Goal: Information Seeking & Learning: Learn about a topic

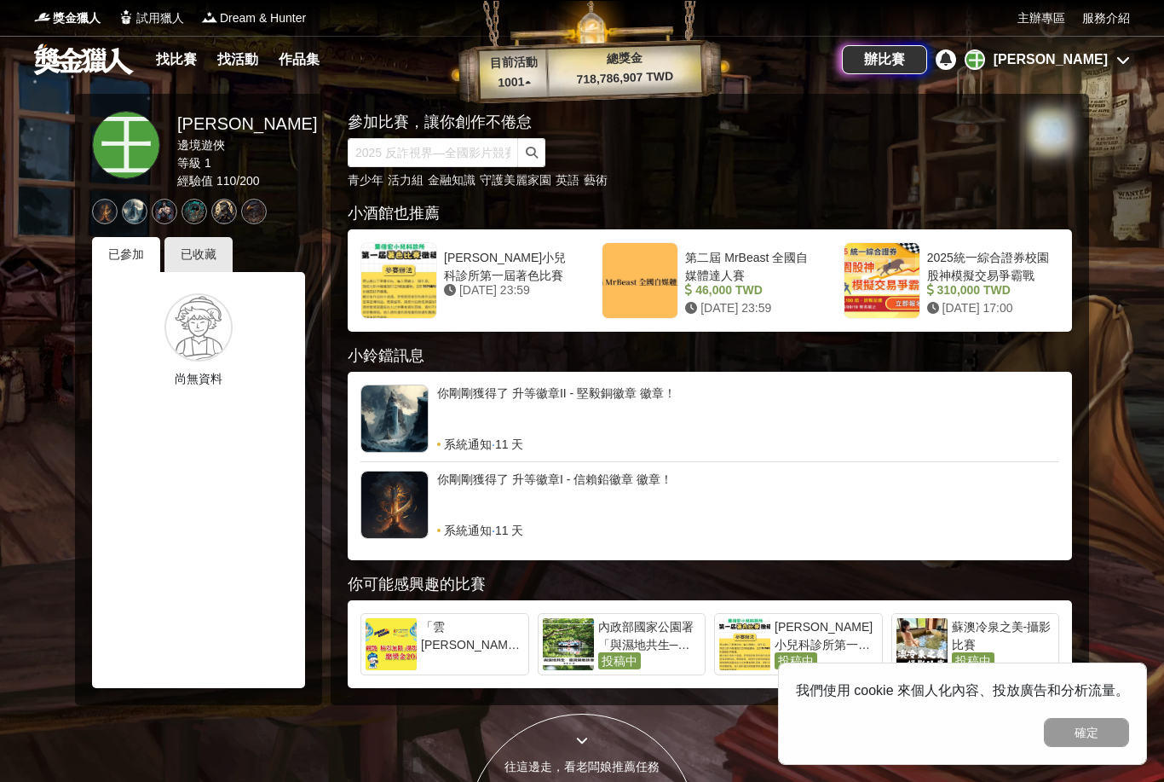
click at [189, 58] on link "找比賽" at bounding box center [176, 60] width 55 height 24
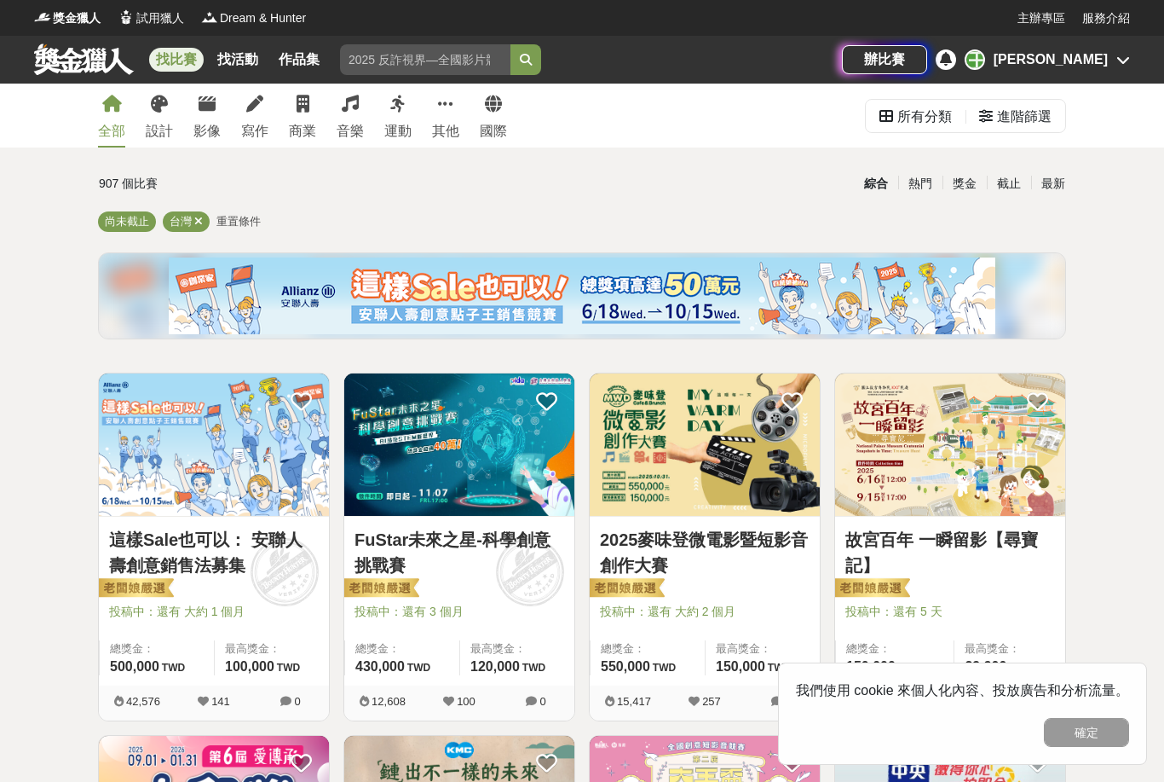
click at [251, 222] on span "重置條件" at bounding box center [238, 221] width 44 height 13
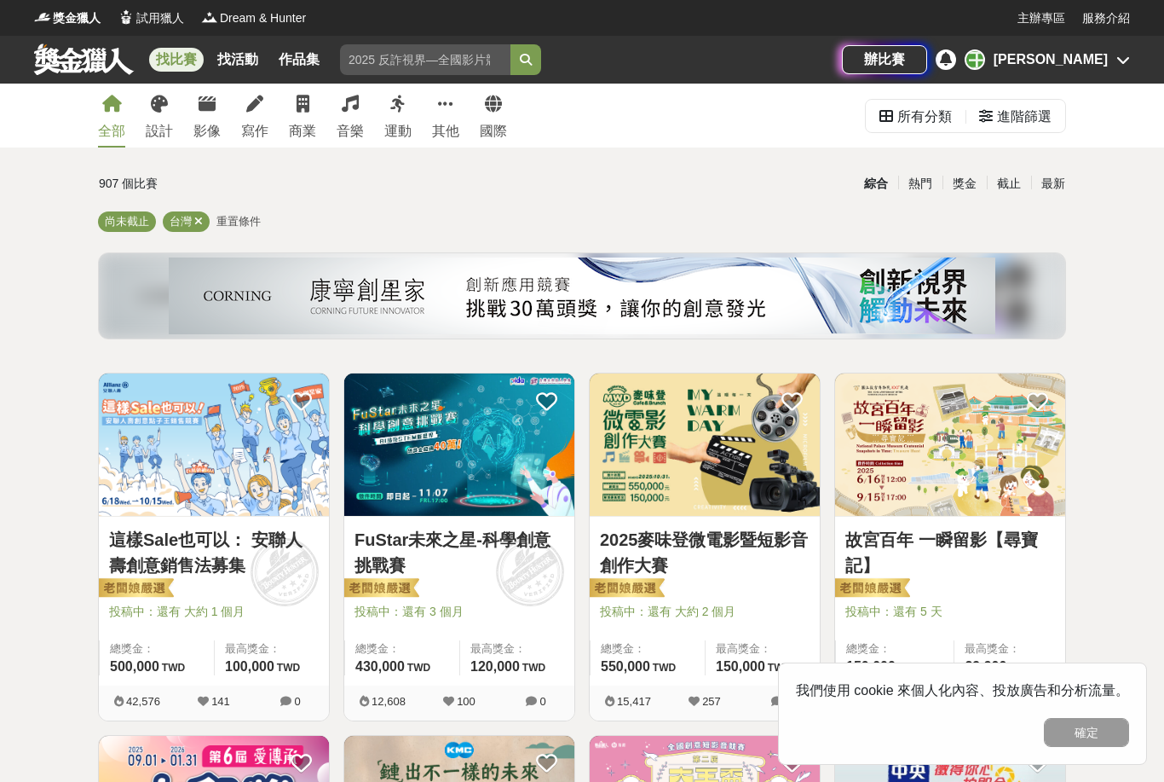
click at [244, 222] on span "重置條件" at bounding box center [238, 221] width 44 height 13
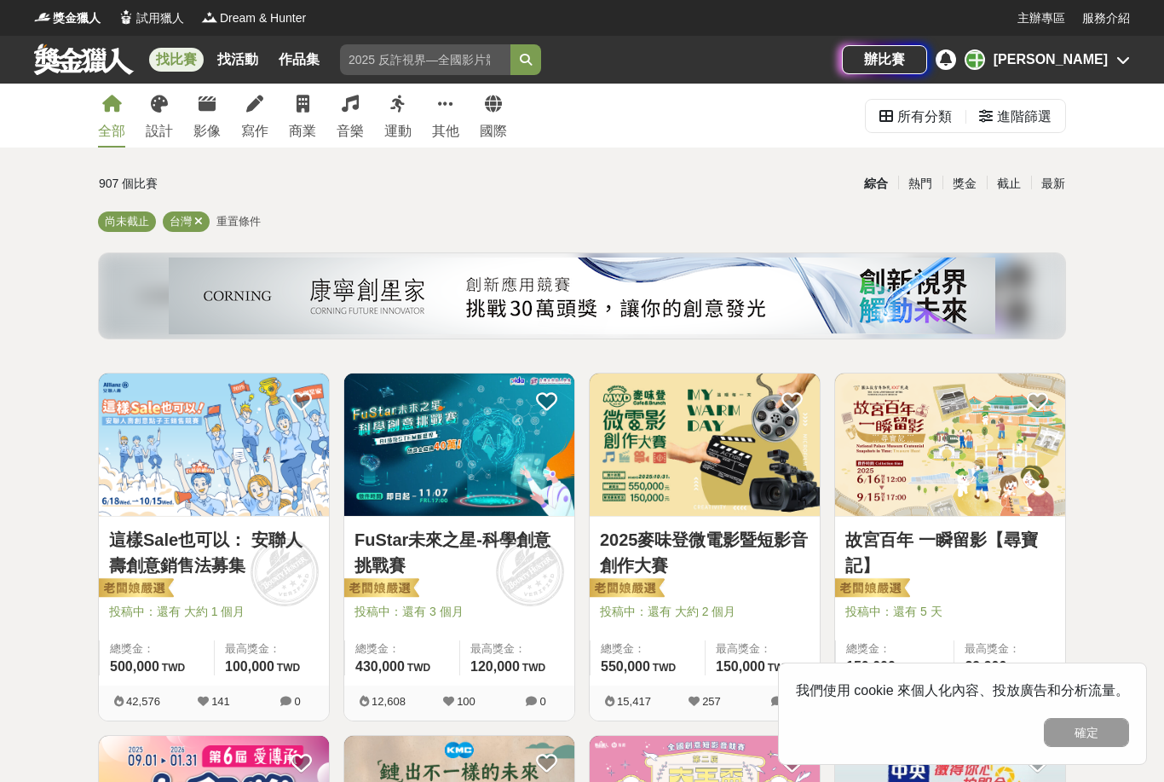
click at [1012, 112] on div "進階篩選" at bounding box center [1024, 117] width 55 height 34
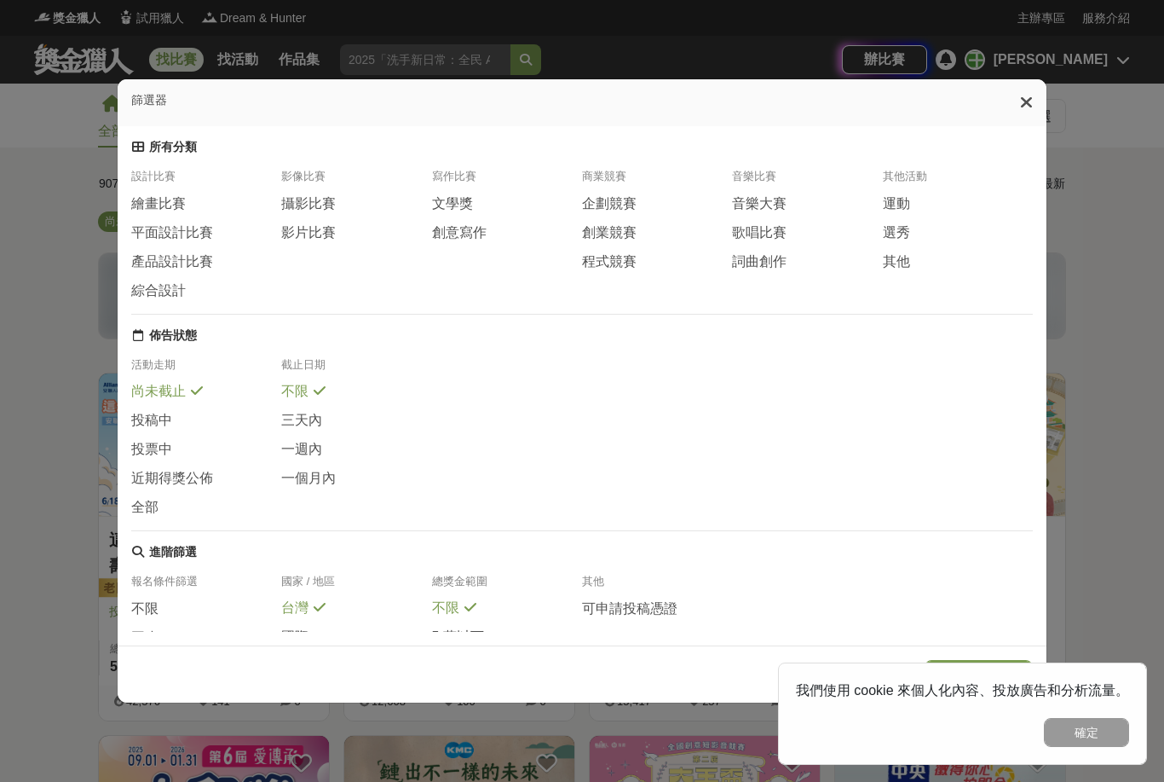
click at [187, 194] on div "繪畫比賽" at bounding box center [206, 203] width 150 height 19
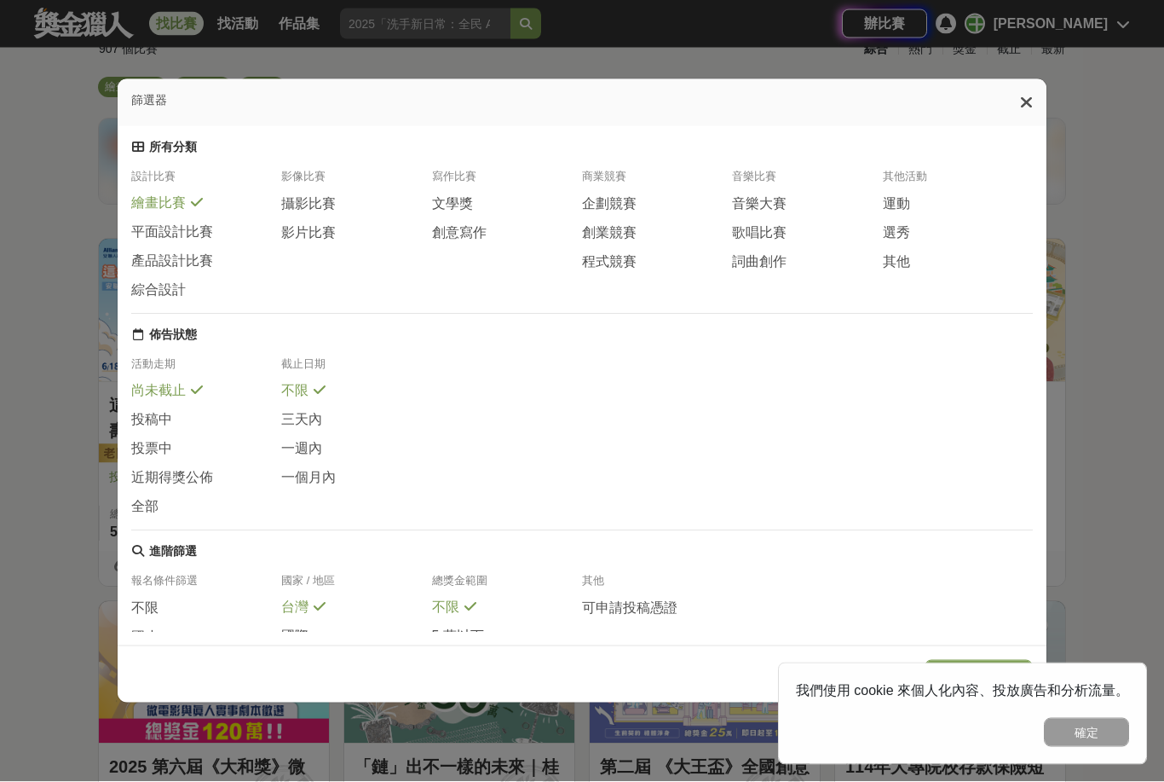
click at [1079, 747] on button "確定" at bounding box center [1086, 732] width 85 height 29
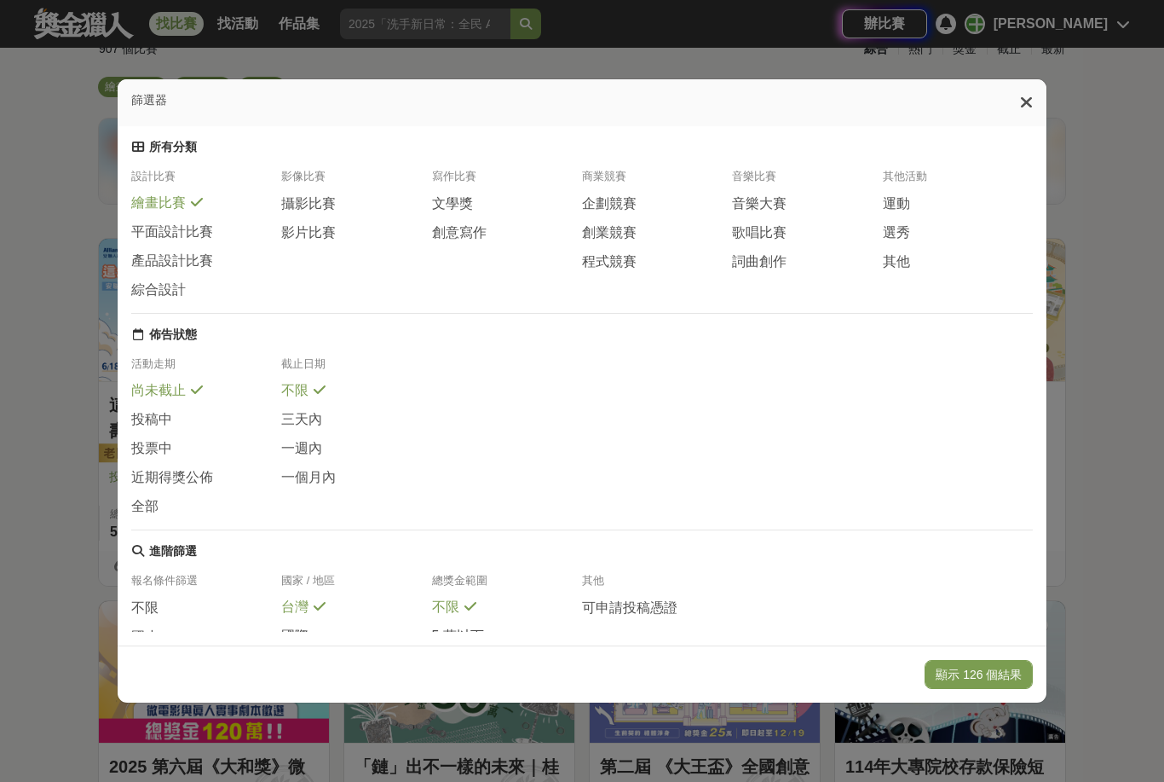
click at [1008, 689] on button "顯示 126 個結果" at bounding box center [979, 674] width 108 height 29
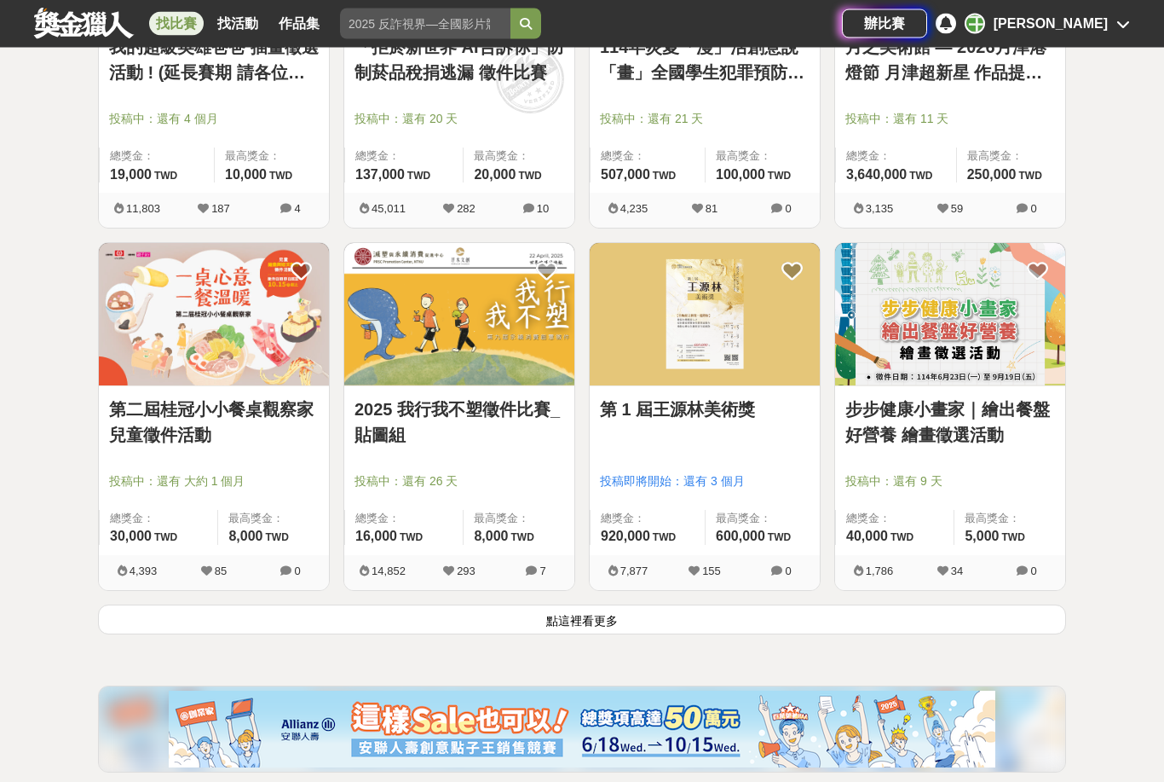
scroll to position [1953, 0]
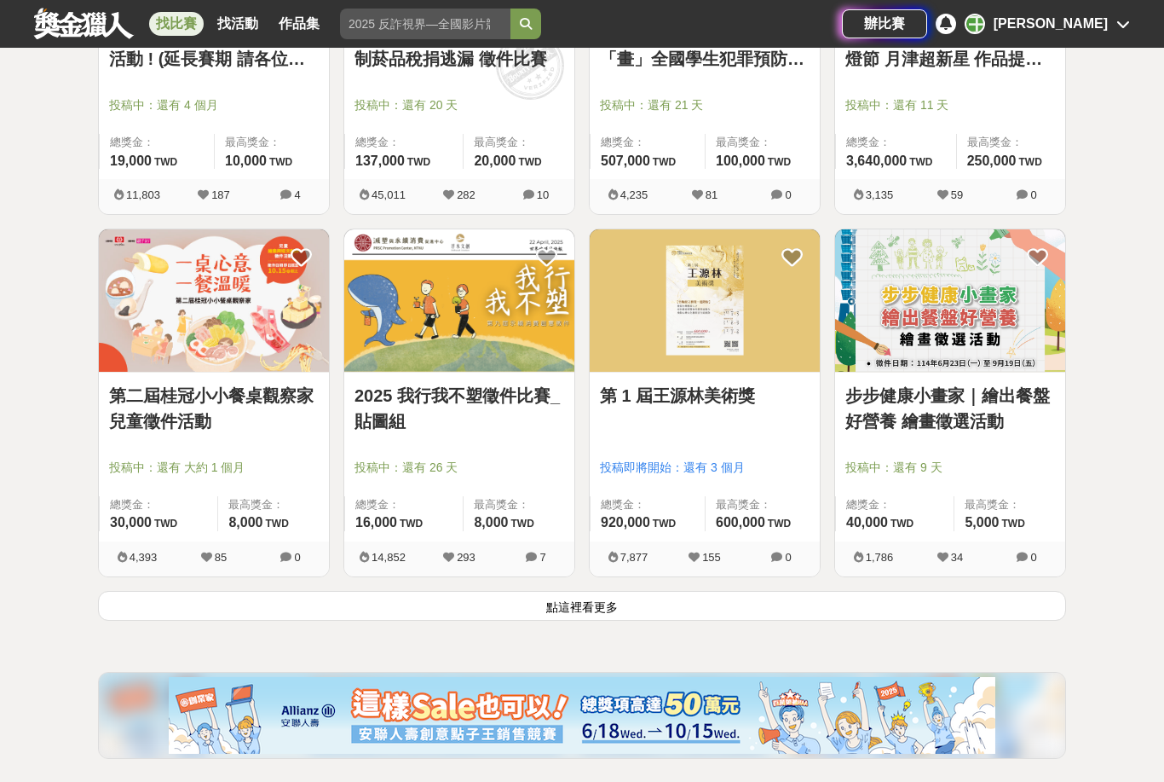
click at [1027, 606] on button "點這裡看更多" at bounding box center [582, 606] width 968 height 30
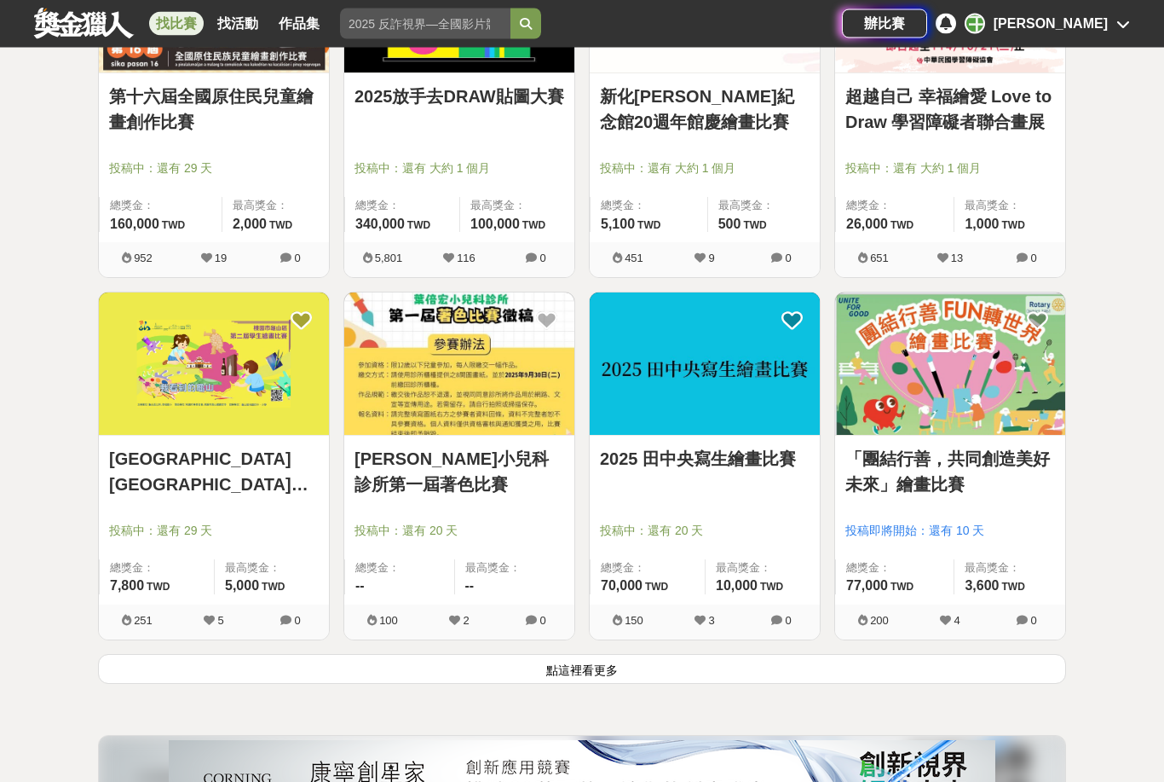
scroll to position [4062, 0]
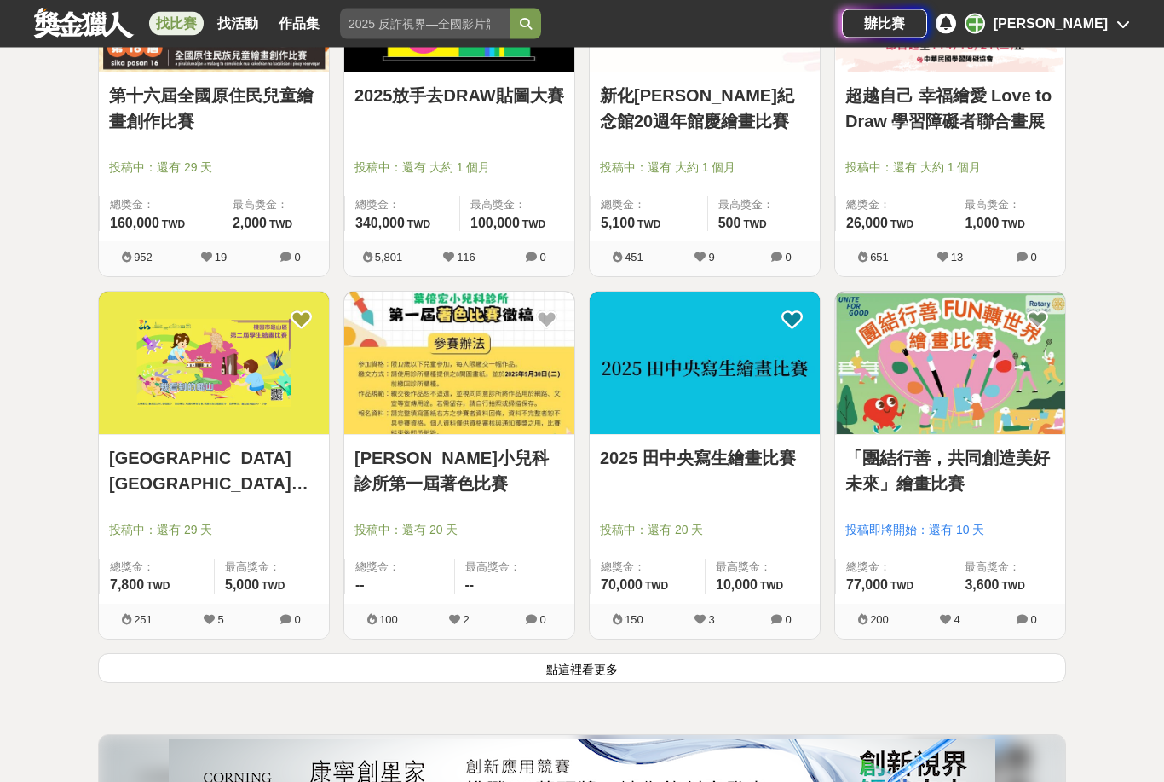
click at [971, 659] on button "點這裡看更多" at bounding box center [582, 669] width 968 height 30
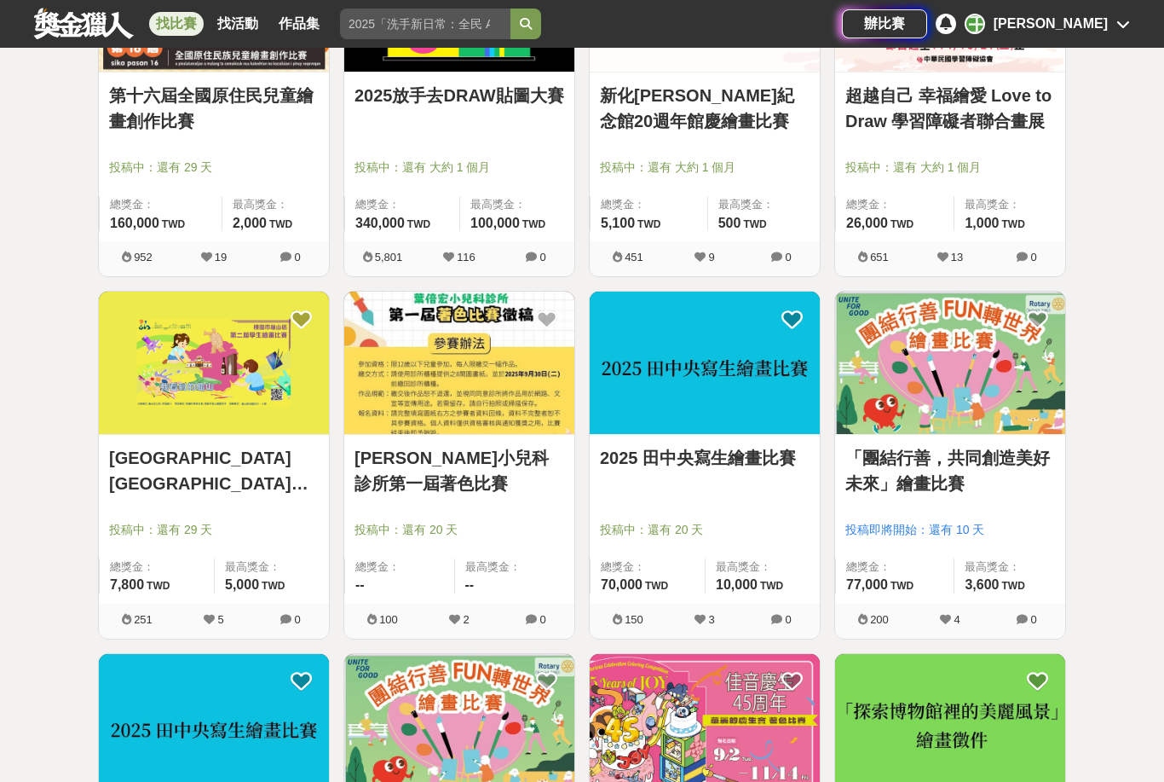
click at [707, 514] on div at bounding box center [710, 505] width 220 height 20
click at [714, 389] on img at bounding box center [705, 362] width 230 height 142
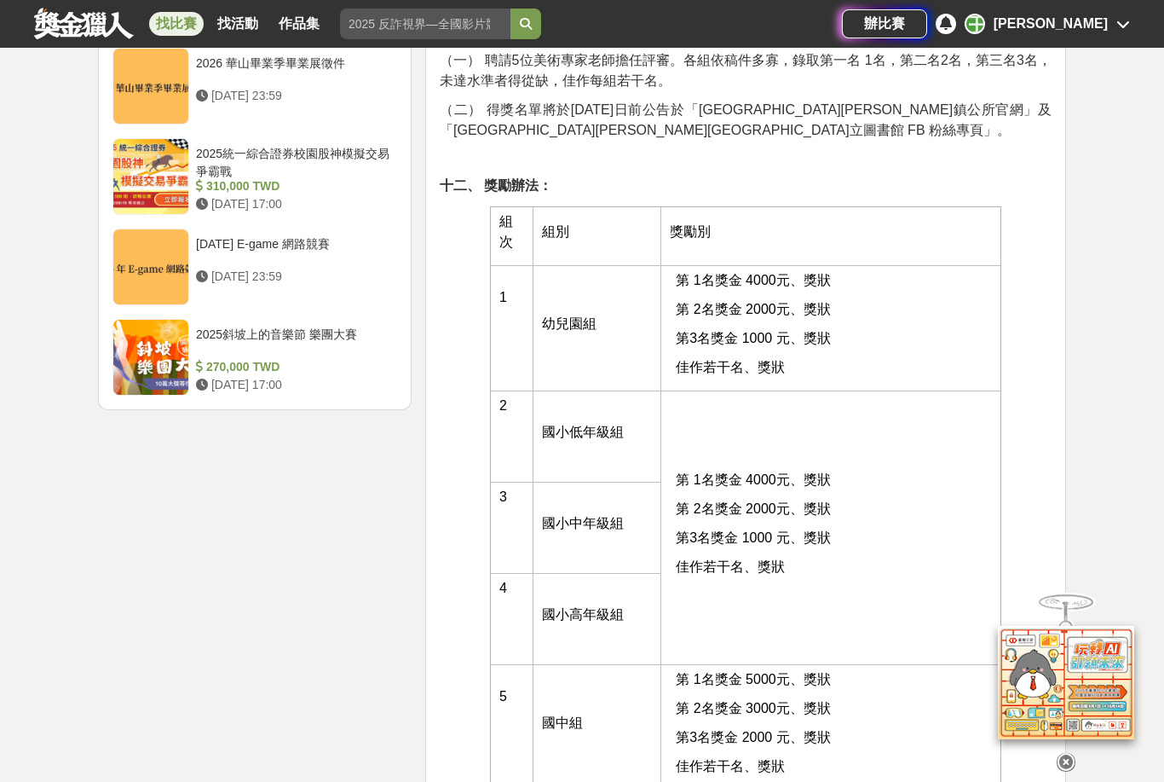
scroll to position [2130, 0]
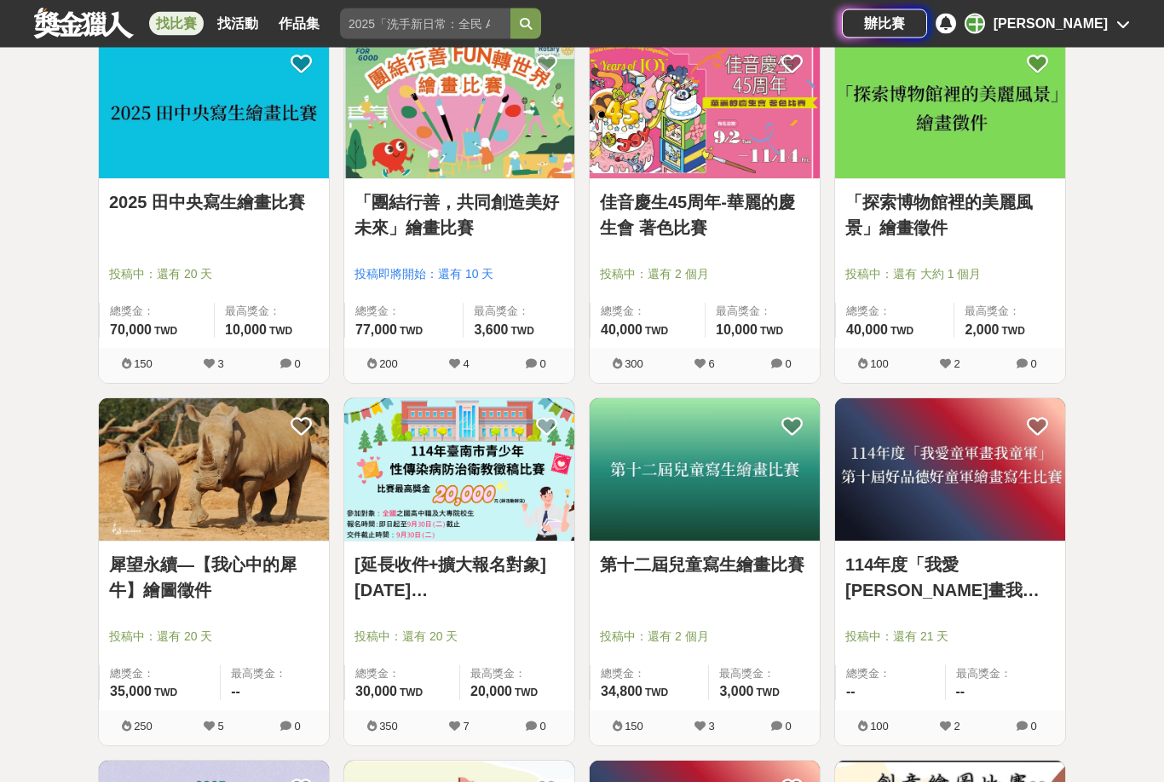
scroll to position [4680, 0]
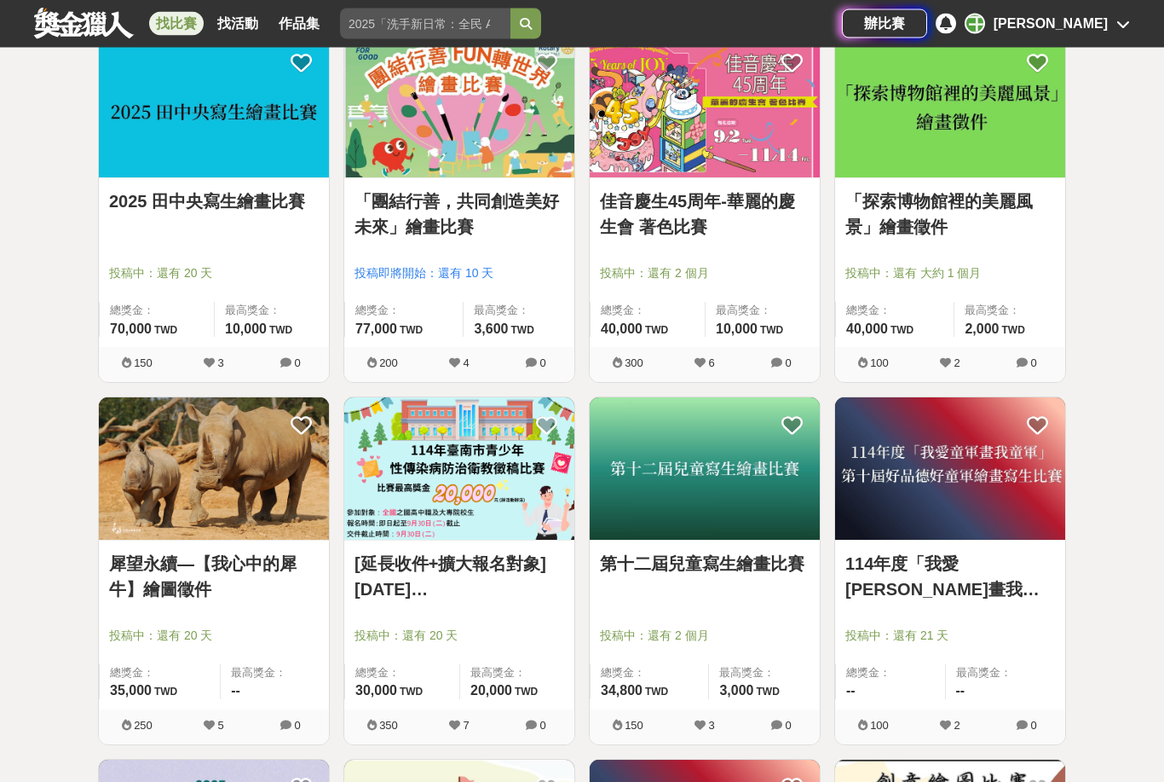
click at [1010, 179] on img at bounding box center [950, 108] width 230 height 142
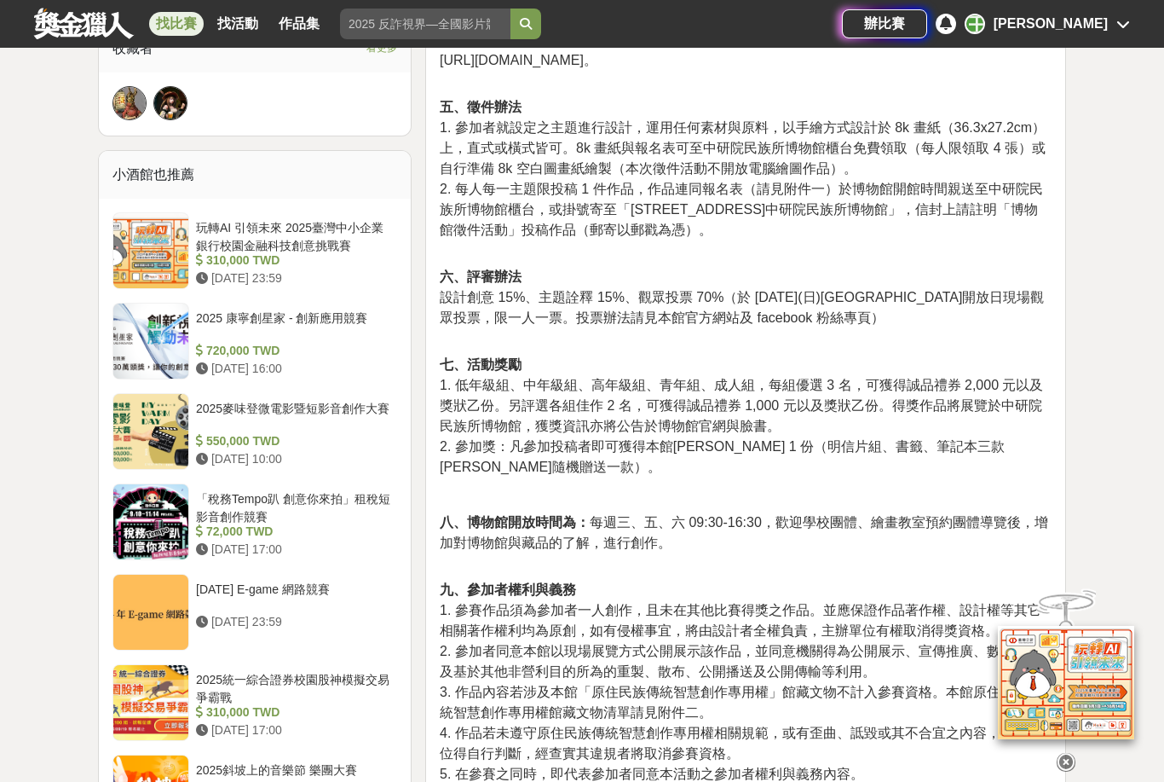
scroll to position [1126, 0]
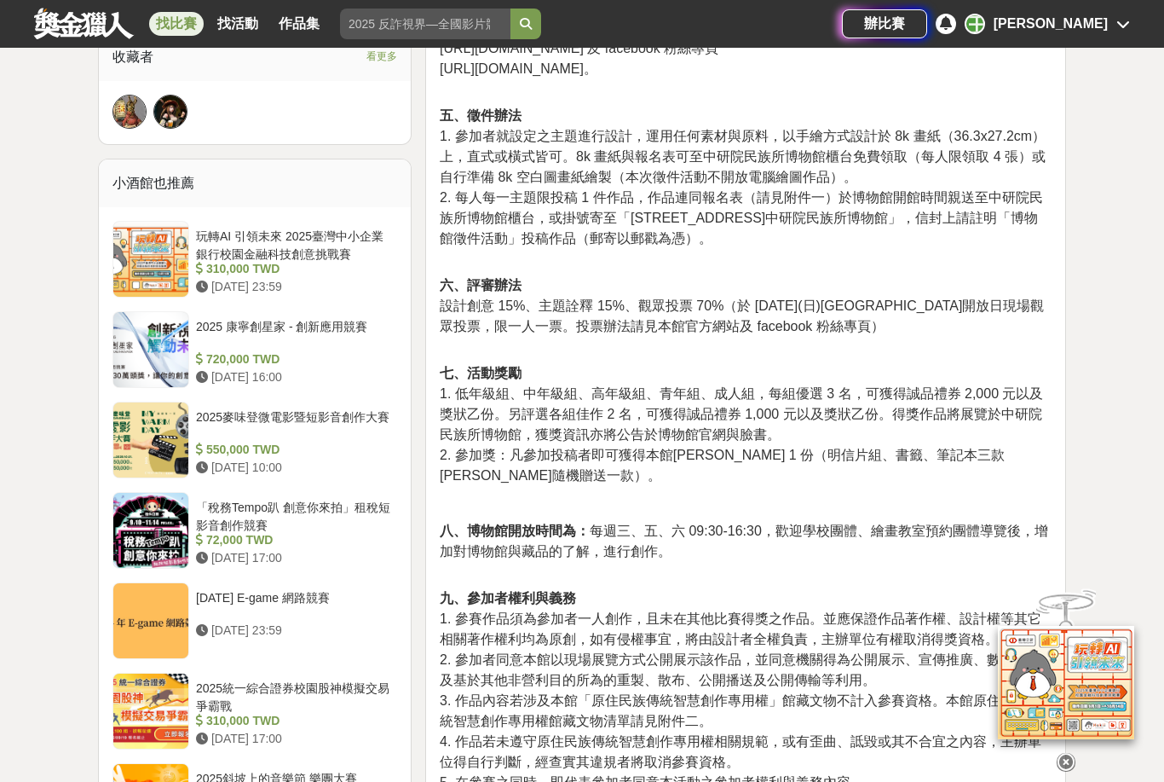
click at [357, 243] on div "玩轉AI 引領未來 2025臺灣中小企業銀行校園金融科技創意挑戰賽" at bounding box center [293, 244] width 194 height 32
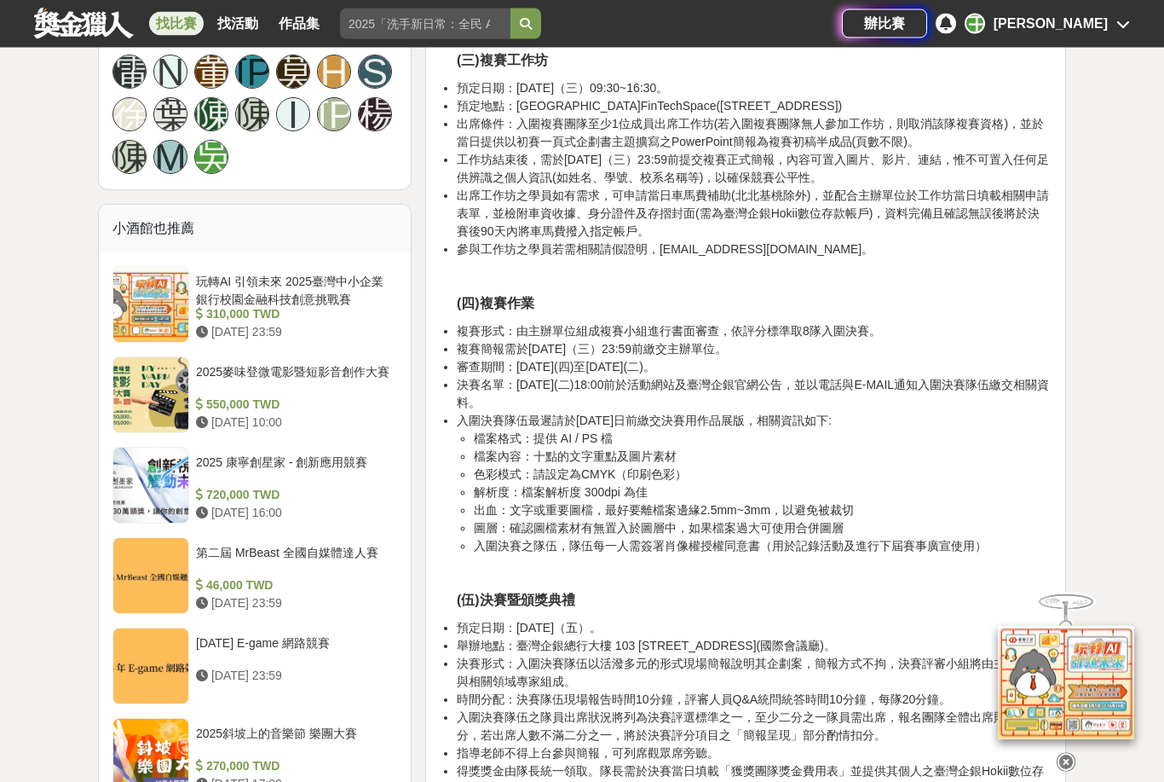
scroll to position [1701, 0]
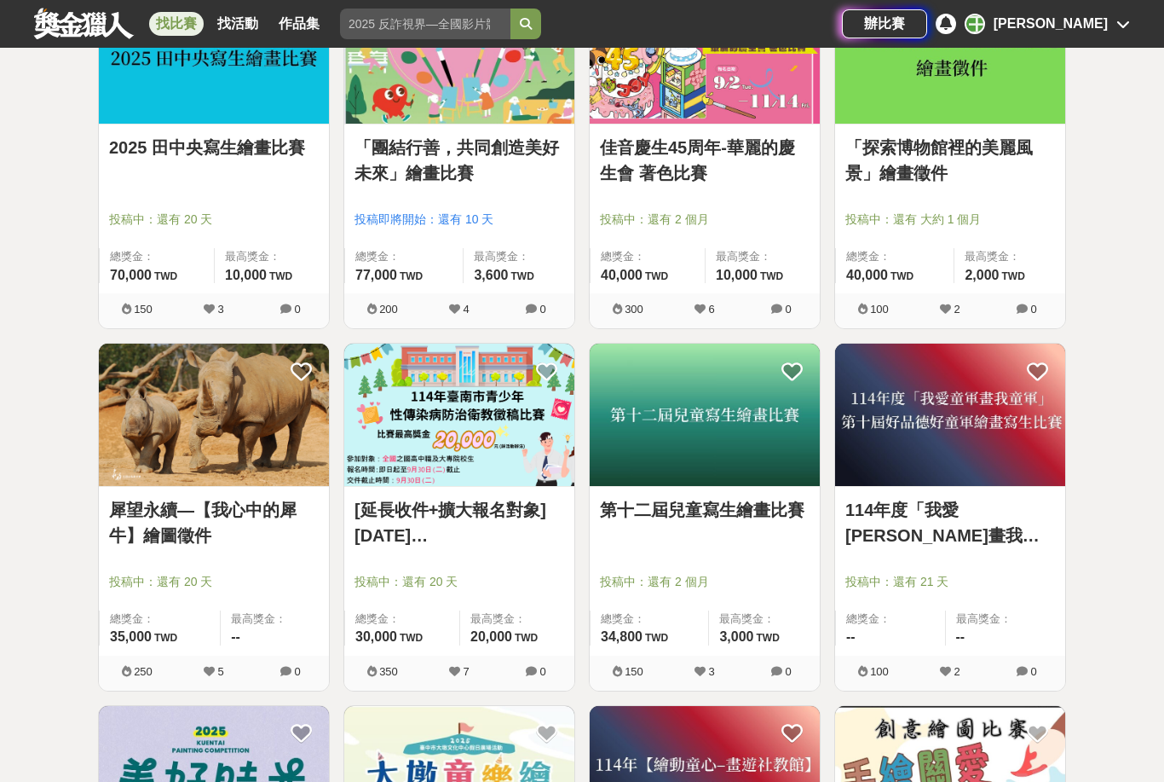
scroll to position [4735, 0]
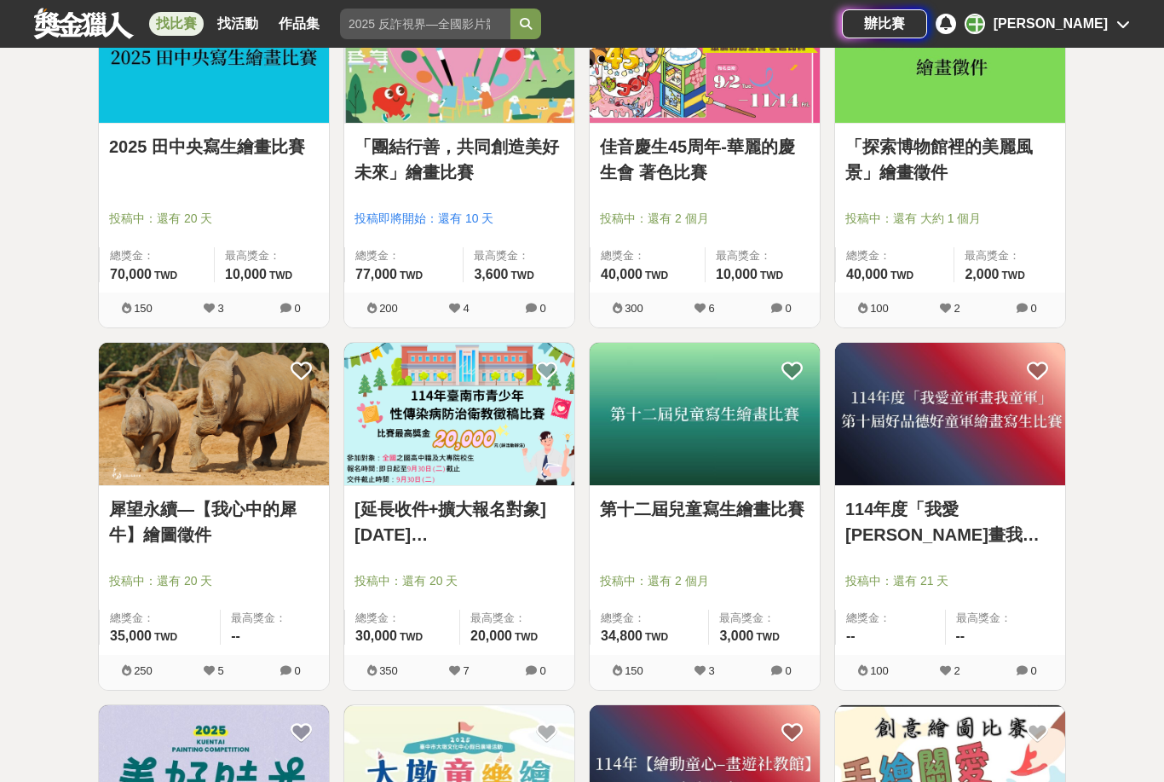
click at [287, 406] on img at bounding box center [214, 414] width 230 height 142
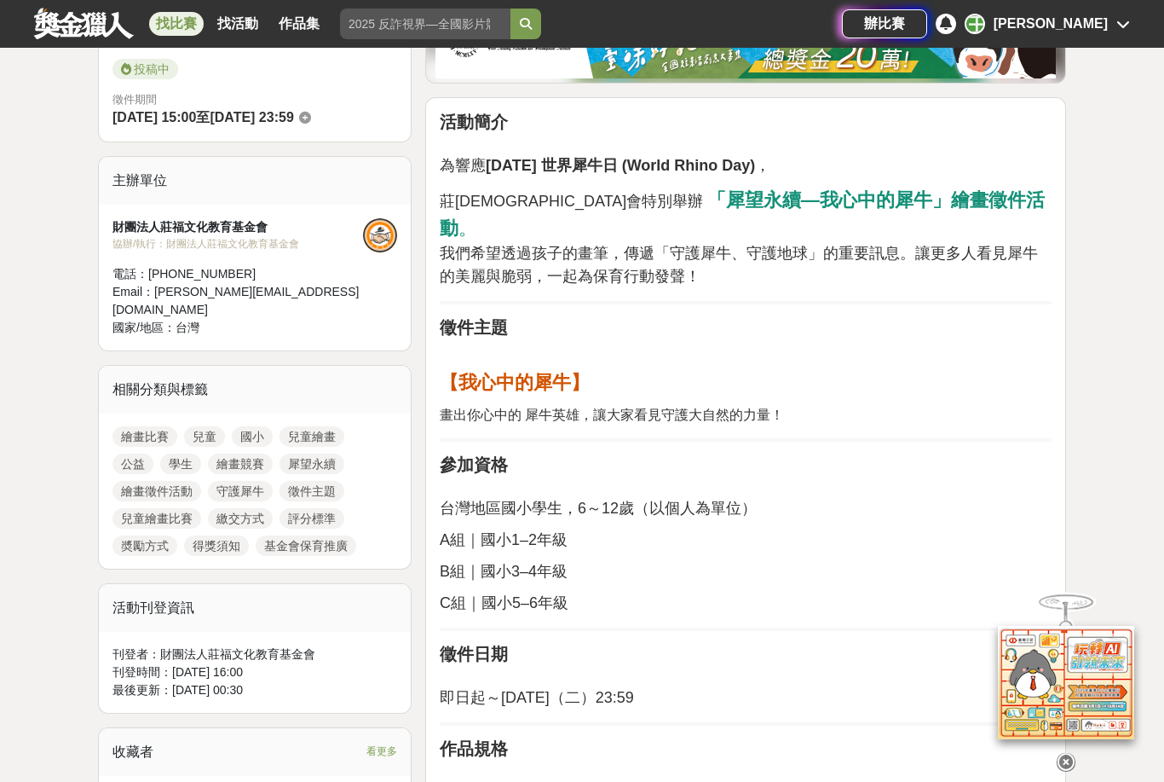
scroll to position [518, 0]
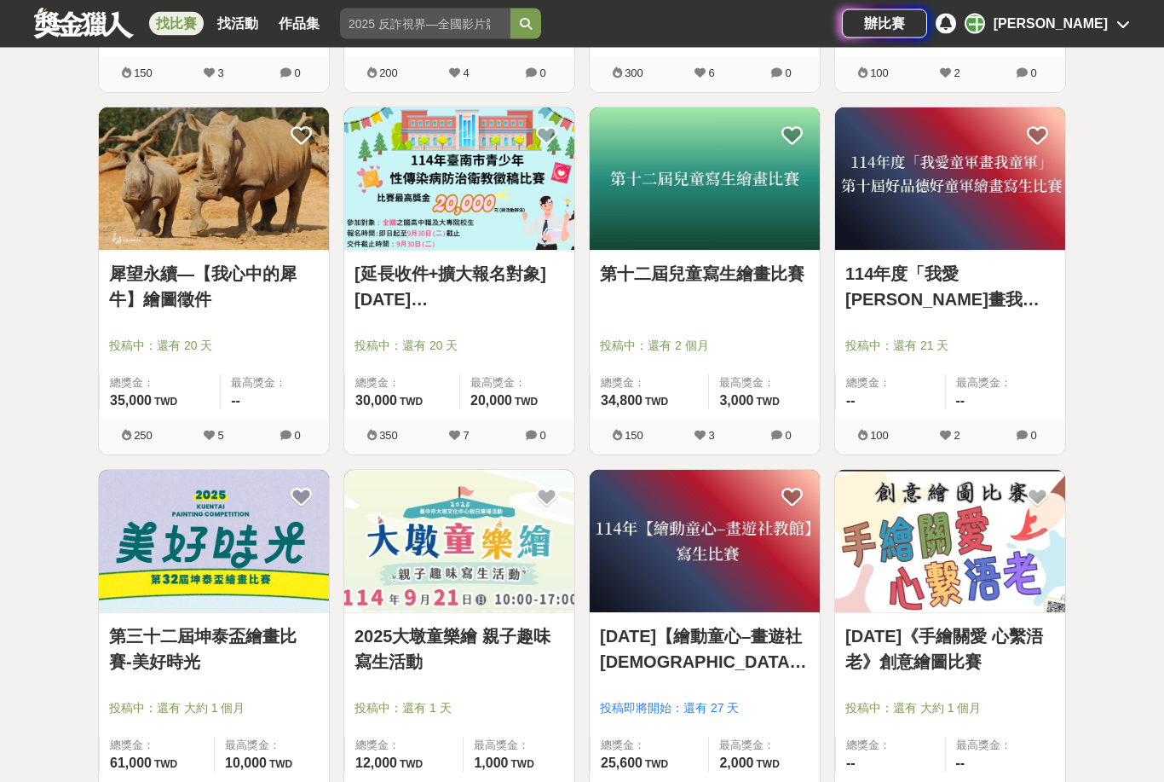
scroll to position [4970, 0]
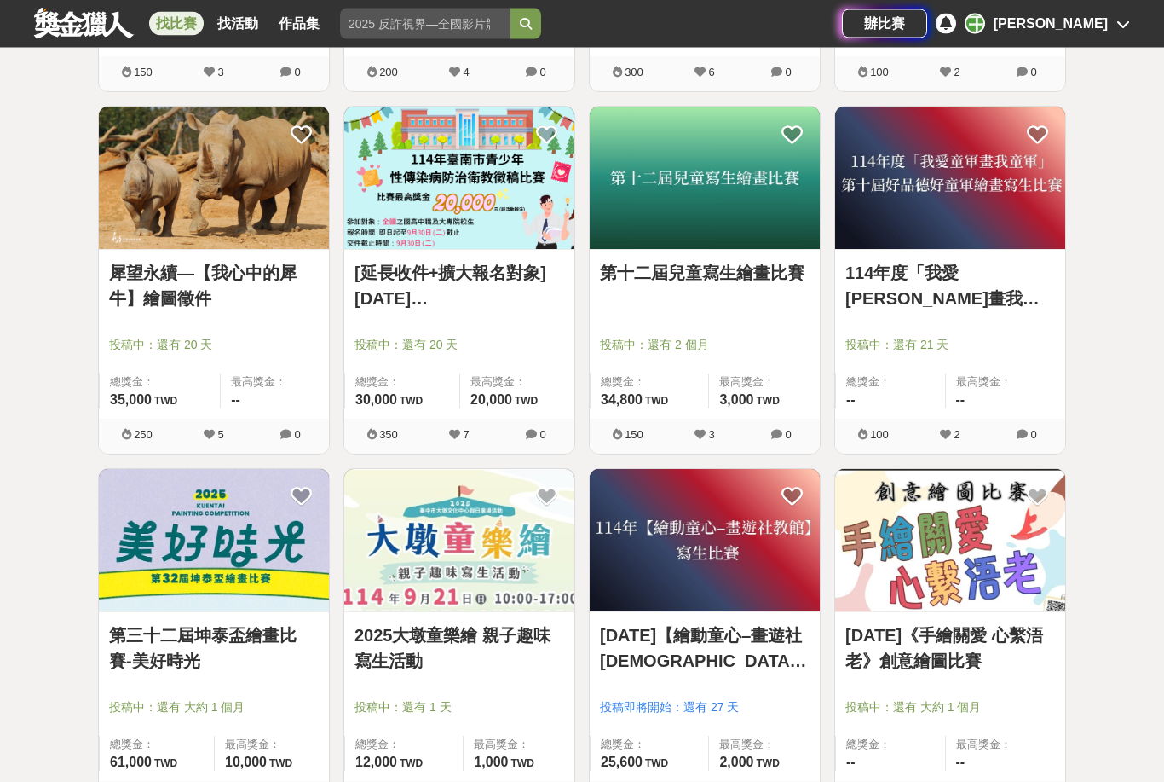
click at [741, 391] on span "最高獎金：" at bounding box center [764, 382] width 90 height 17
click at [757, 286] on link "第十二屆兒童寫生繪畫比賽" at bounding box center [705, 274] width 210 height 26
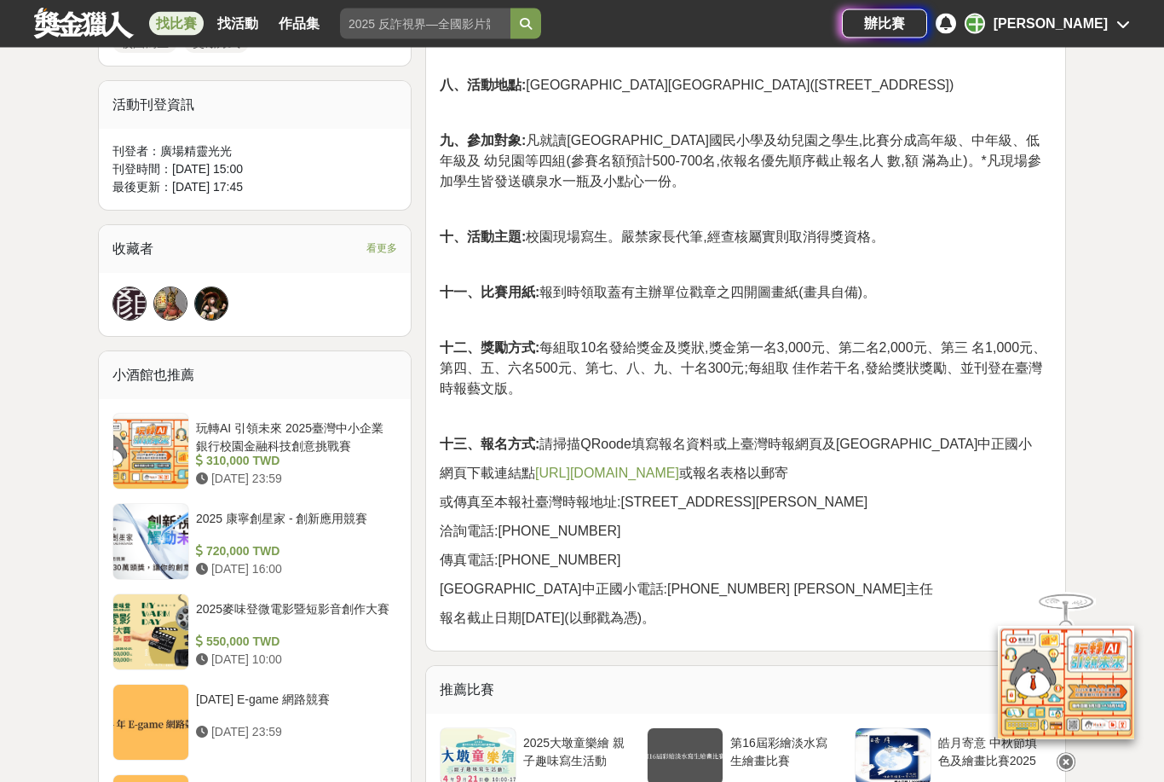
scroll to position [1007, 0]
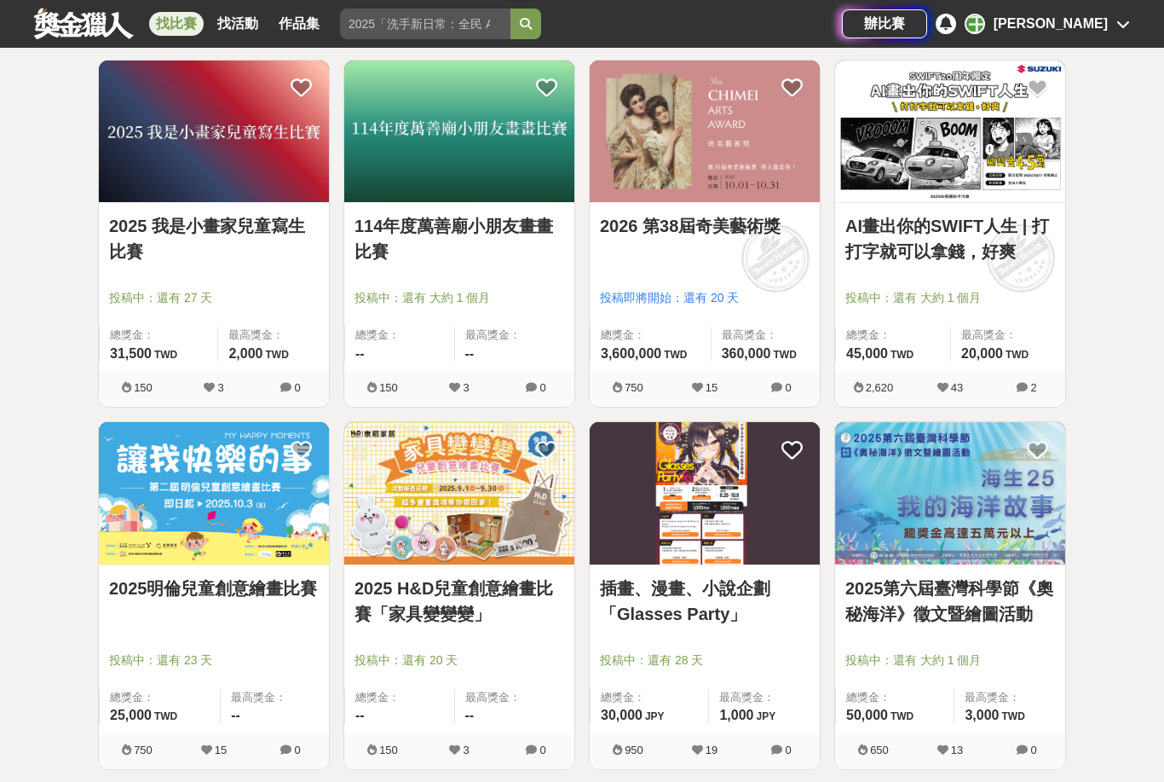
scroll to position [5755, 0]
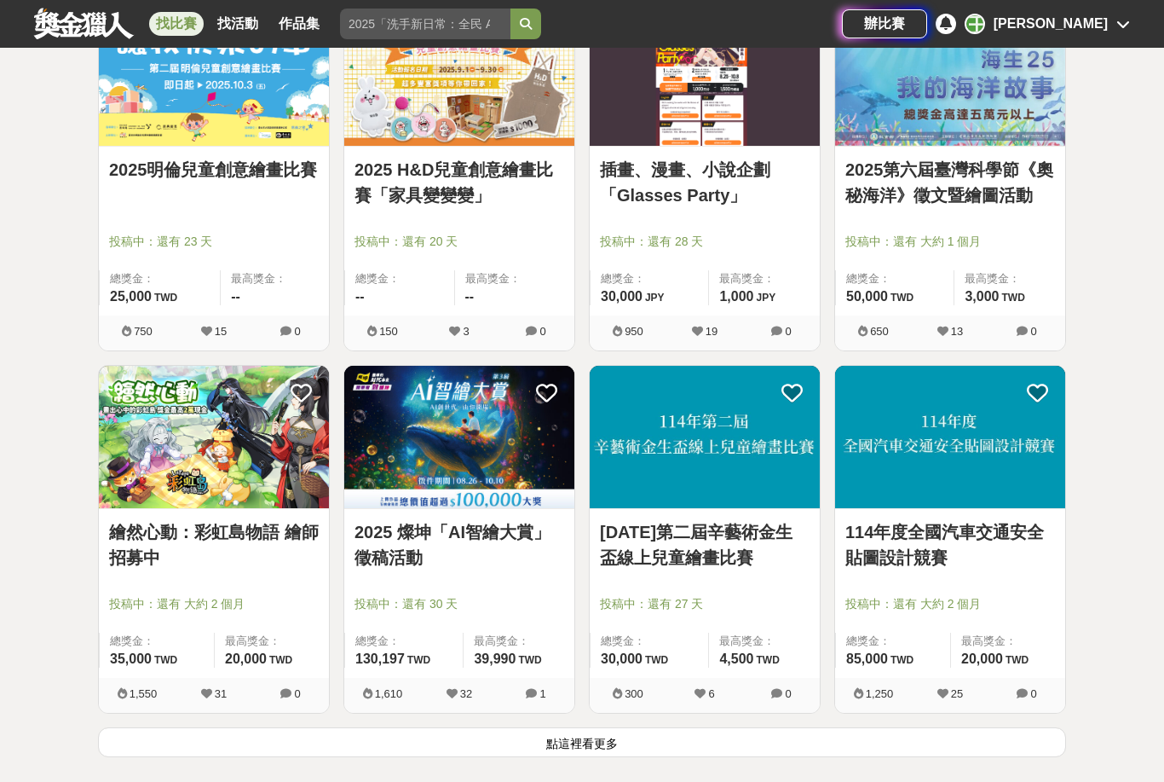
scroll to position [6174, 0]
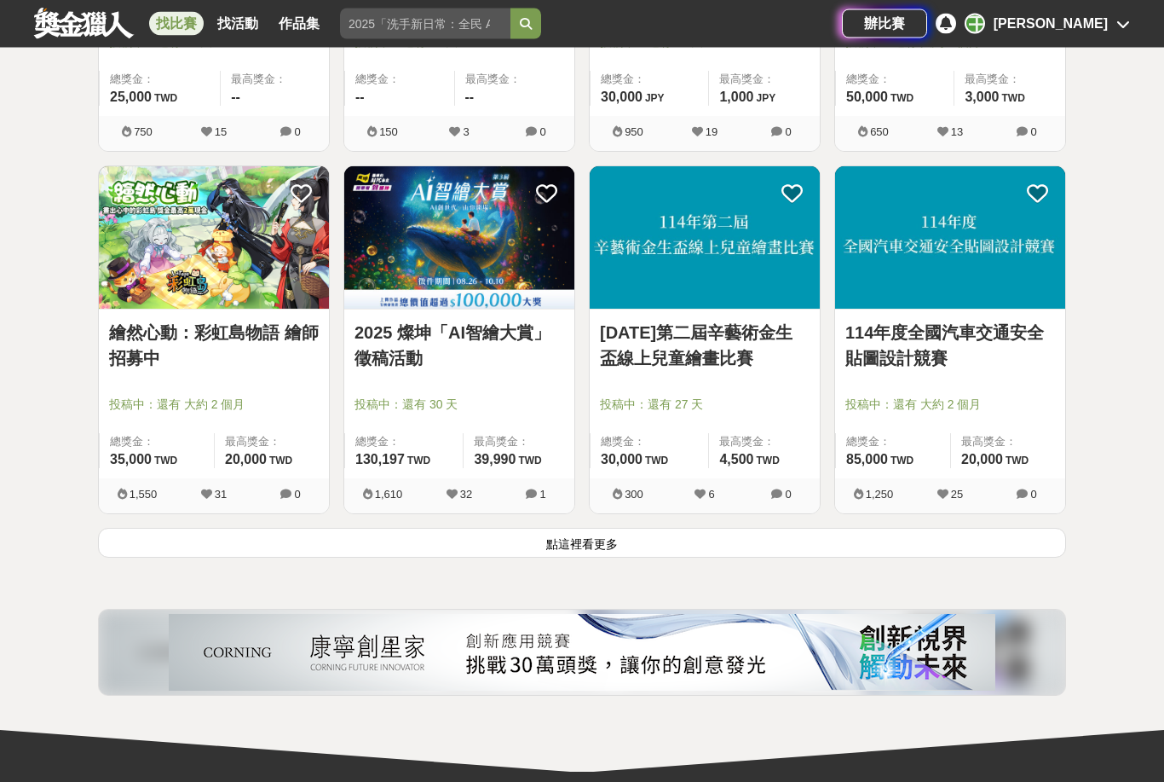
click at [949, 558] on button "點這裡看更多" at bounding box center [582, 543] width 968 height 30
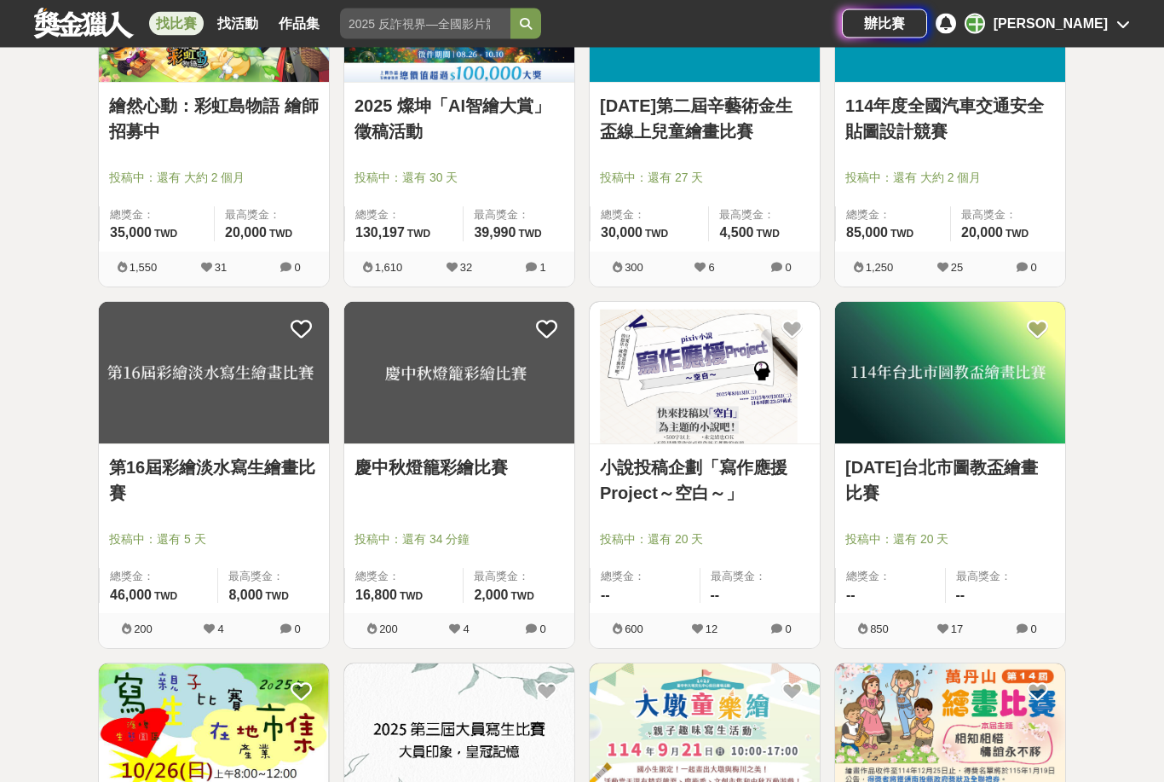
scroll to position [6588, 0]
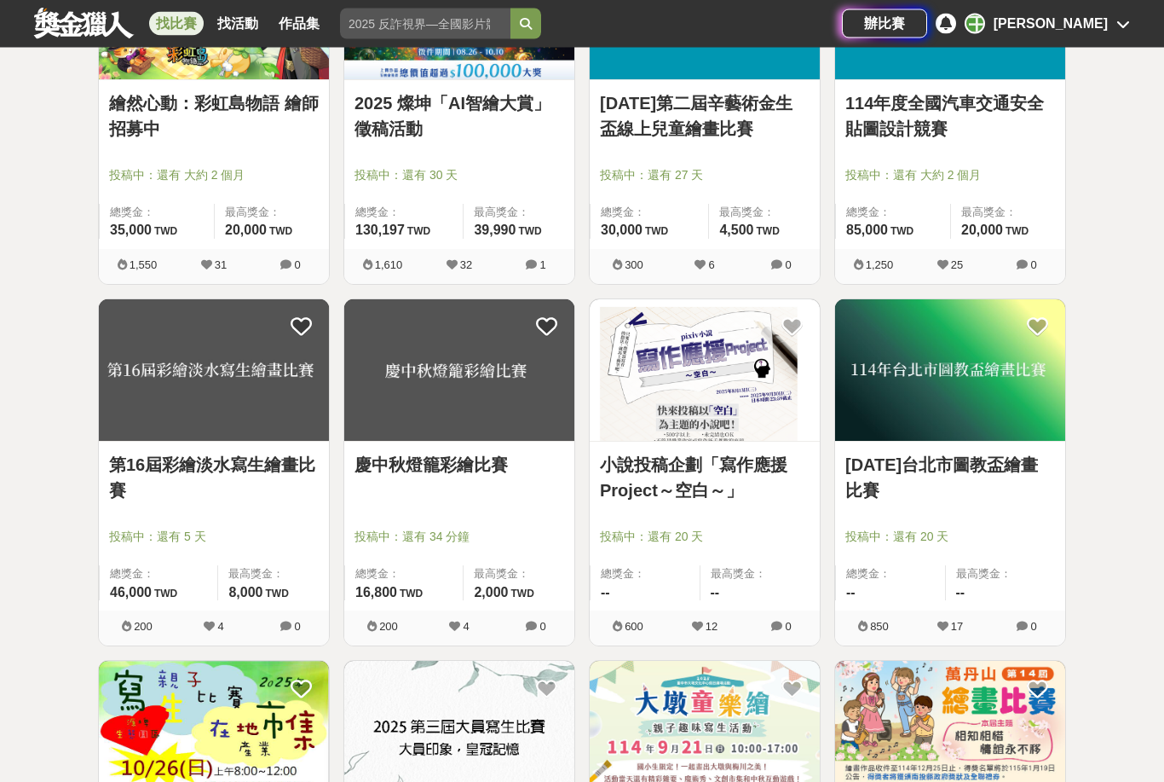
click at [477, 546] on span "投稿中：還有 34 分鐘" at bounding box center [460, 537] width 210 height 18
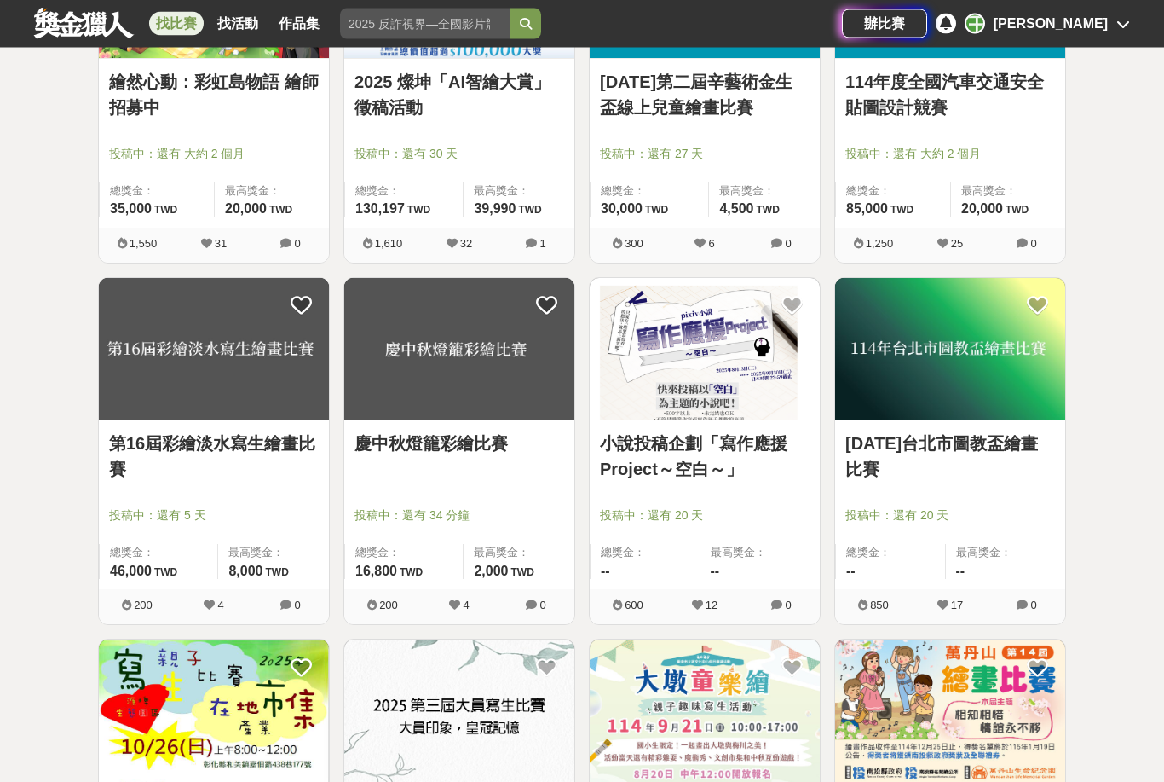
scroll to position [6610, 0]
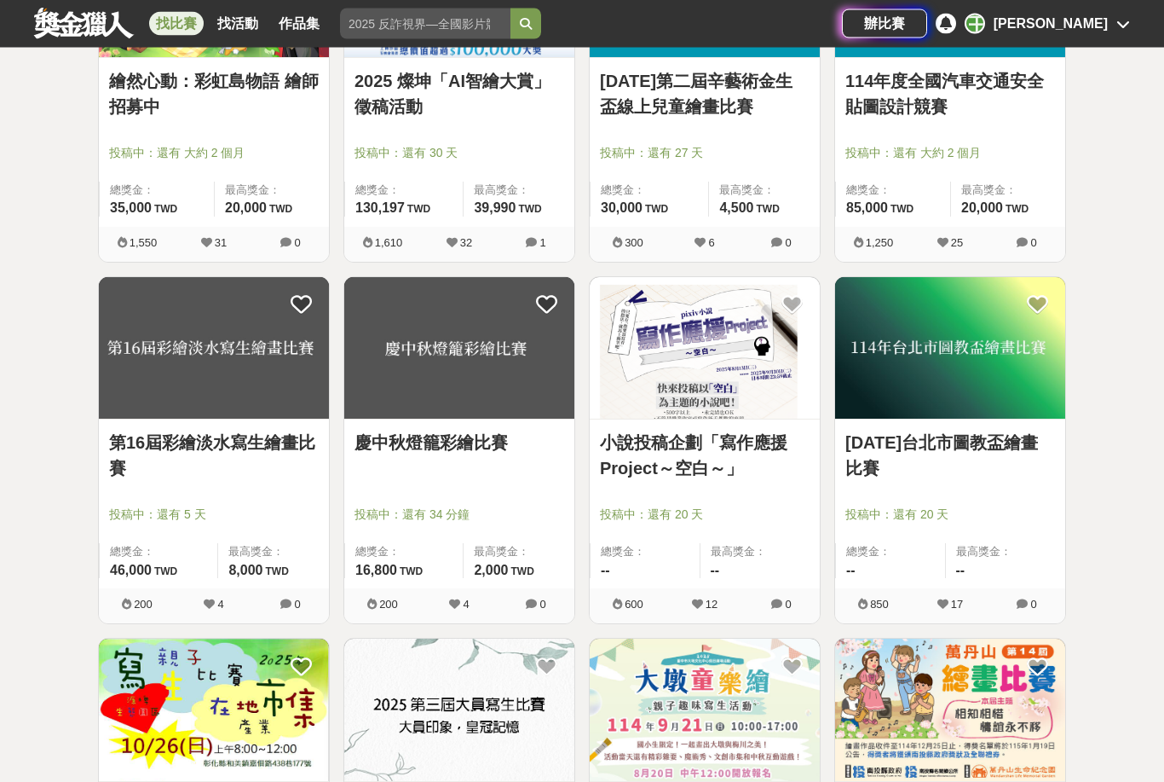
click at [470, 420] on img at bounding box center [459, 349] width 230 height 142
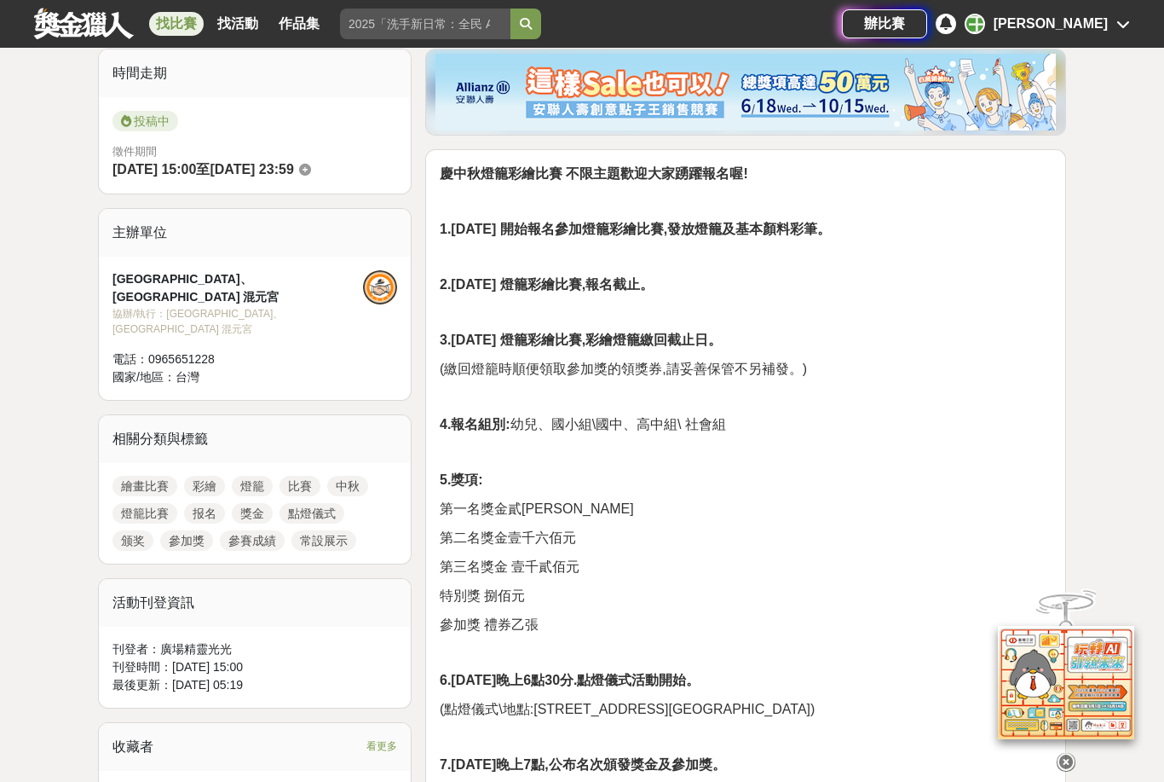
scroll to position [410, 0]
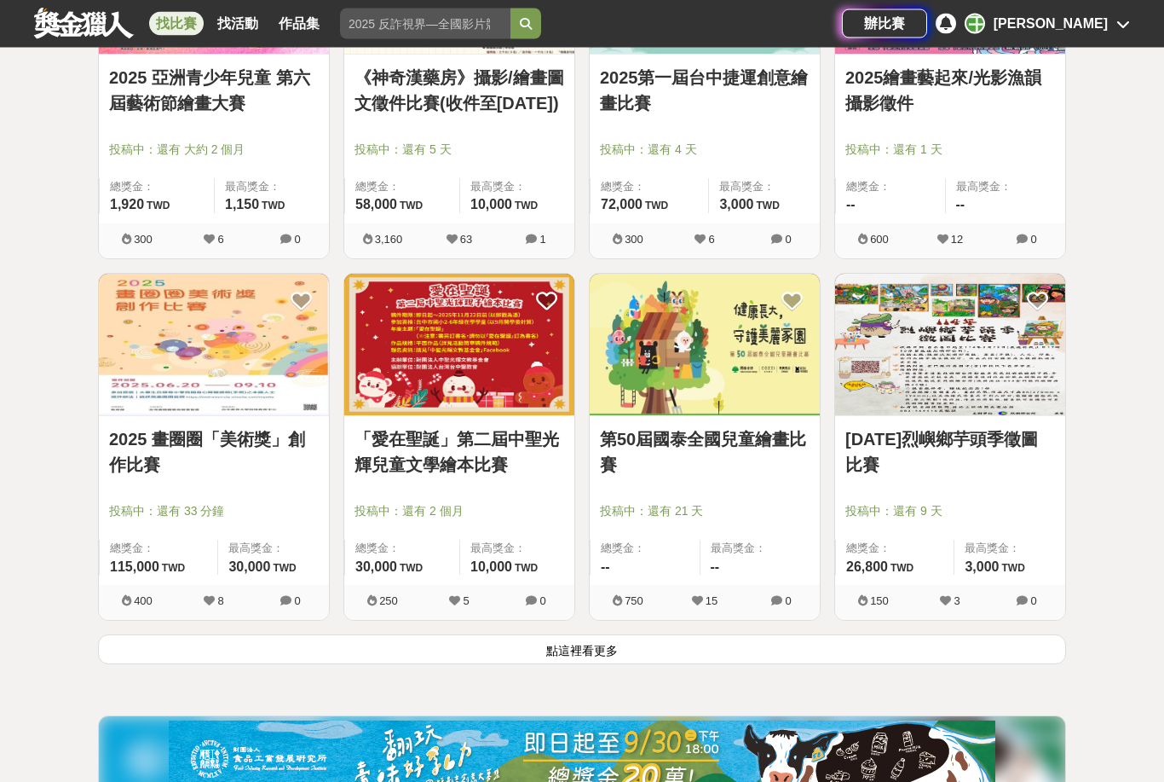
scroll to position [8425, 0]
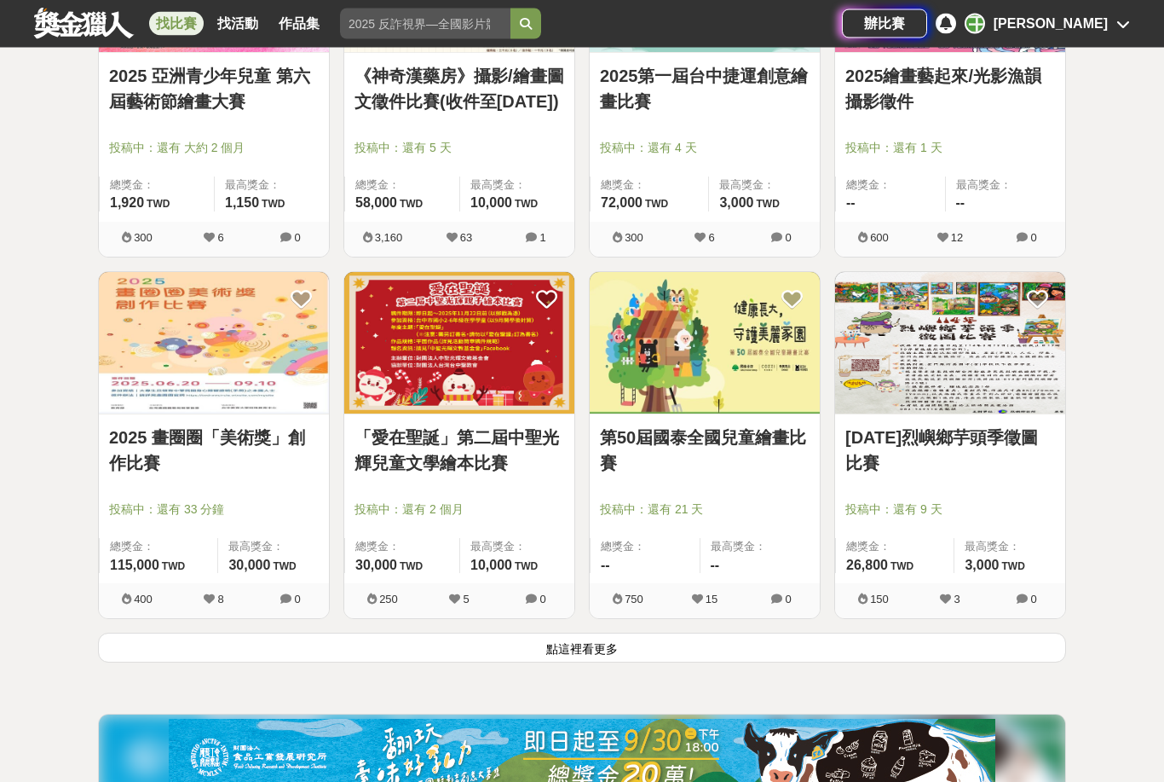
click at [780, 476] on link "第50屆國泰全國兒童繪畫比賽" at bounding box center [705, 450] width 210 height 51
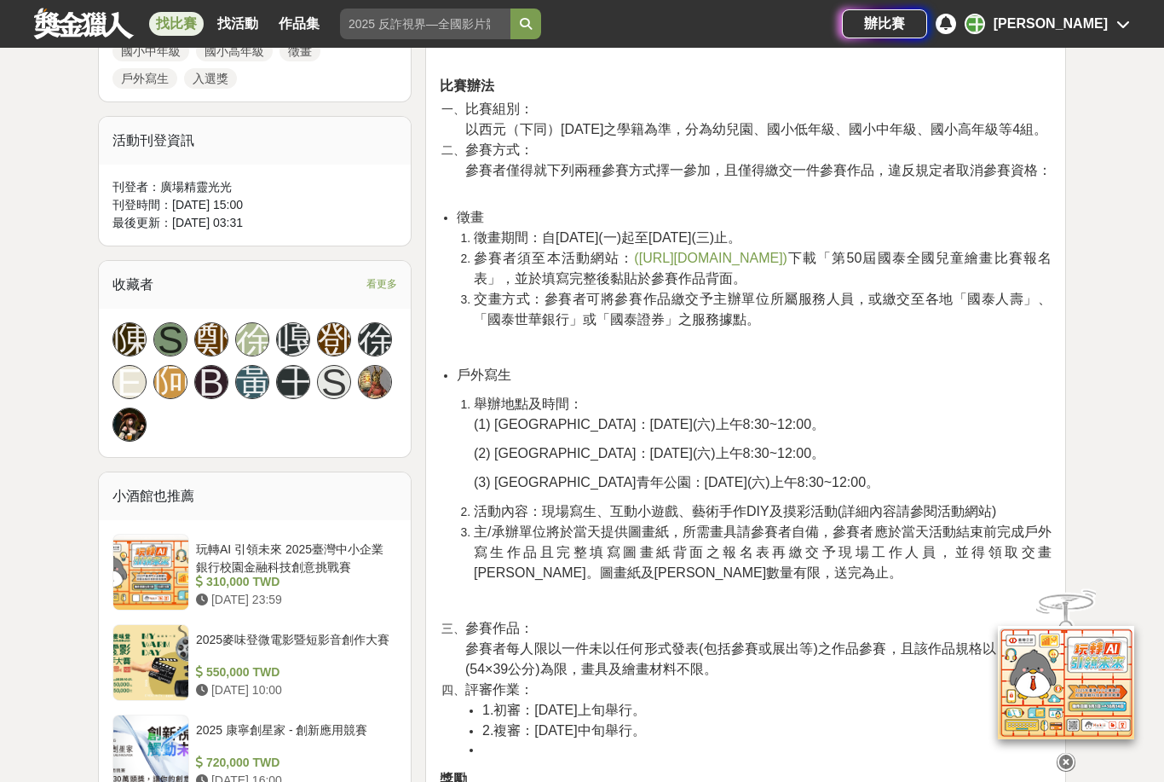
scroll to position [927, 0]
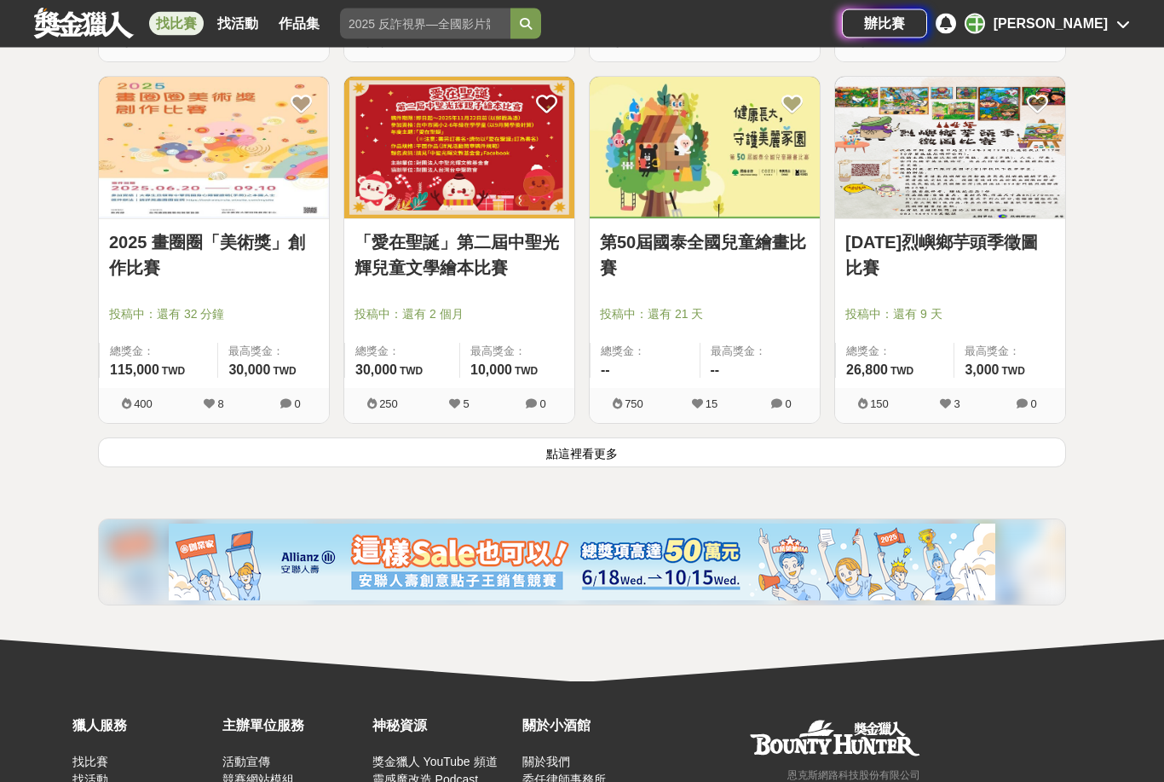
scroll to position [8621, 0]
click at [1020, 454] on button "點這裡看更多" at bounding box center [582, 452] width 968 height 30
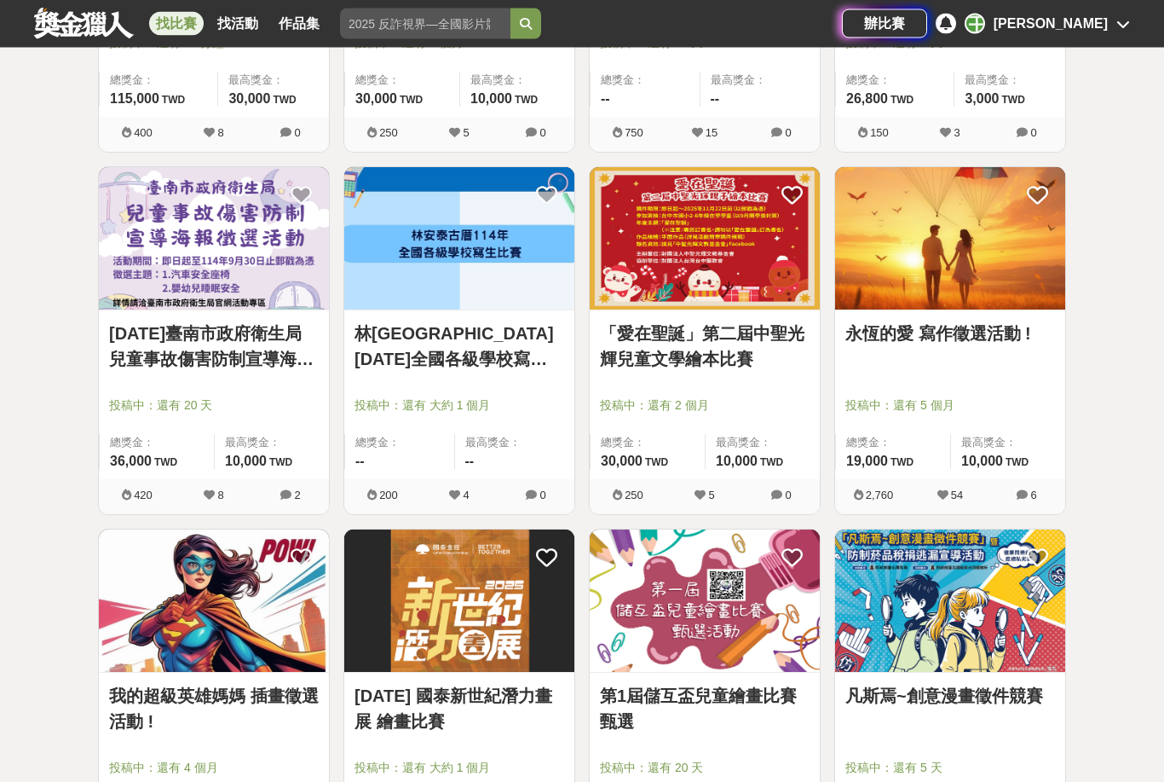
scroll to position [8892, 0]
click at [105, 0] on div "找比賽 找活動 作品集 徵文 競賽活動 比賽地點 完賽好禮 青年 報名方式" at bounding box center [438, 24] width 808 height 48
click at [302, 193] on icon at bounding box center [301, 194] width 21 height 21
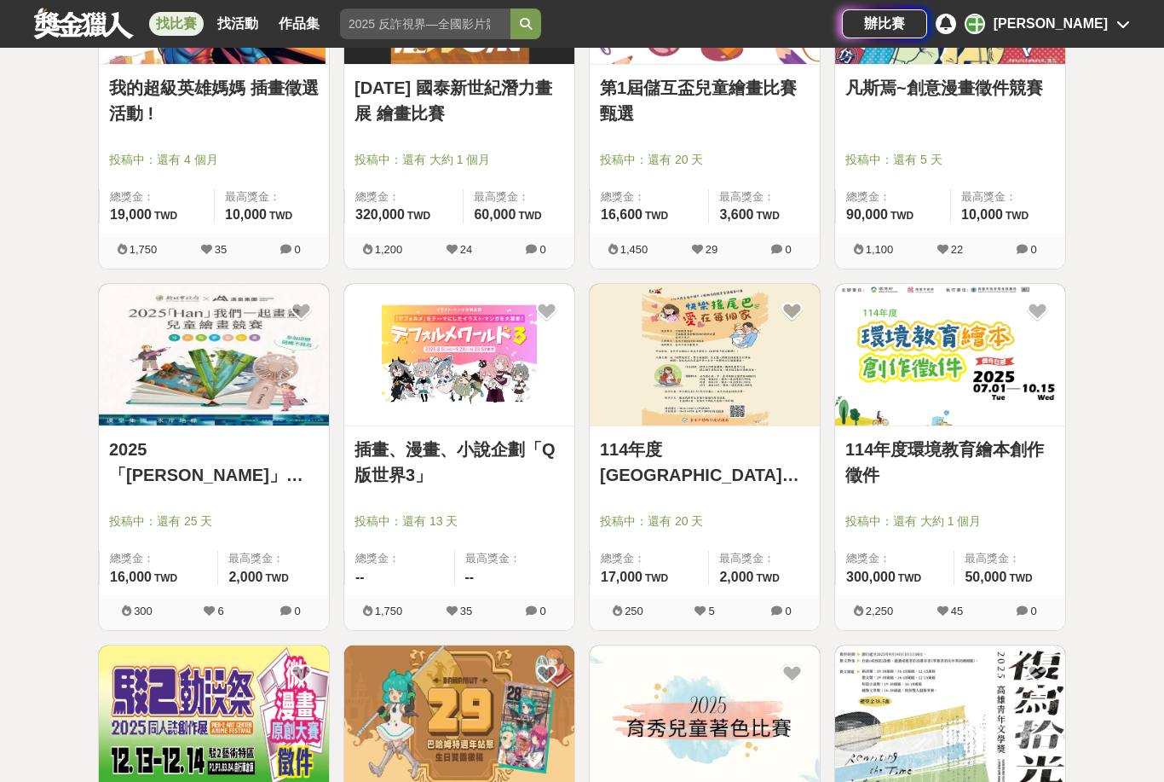
scroll to position [9502, 0]
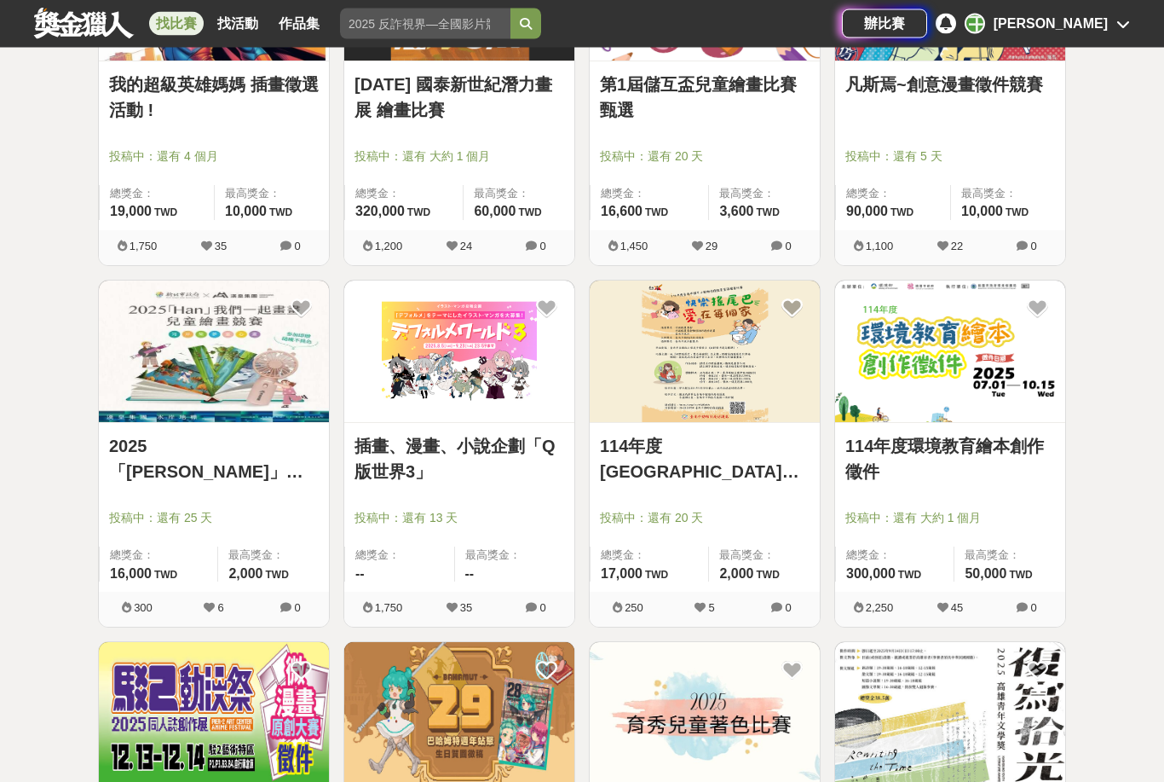
click at [521, 415] on img at bounding box center [459, 352] width 230 height 142
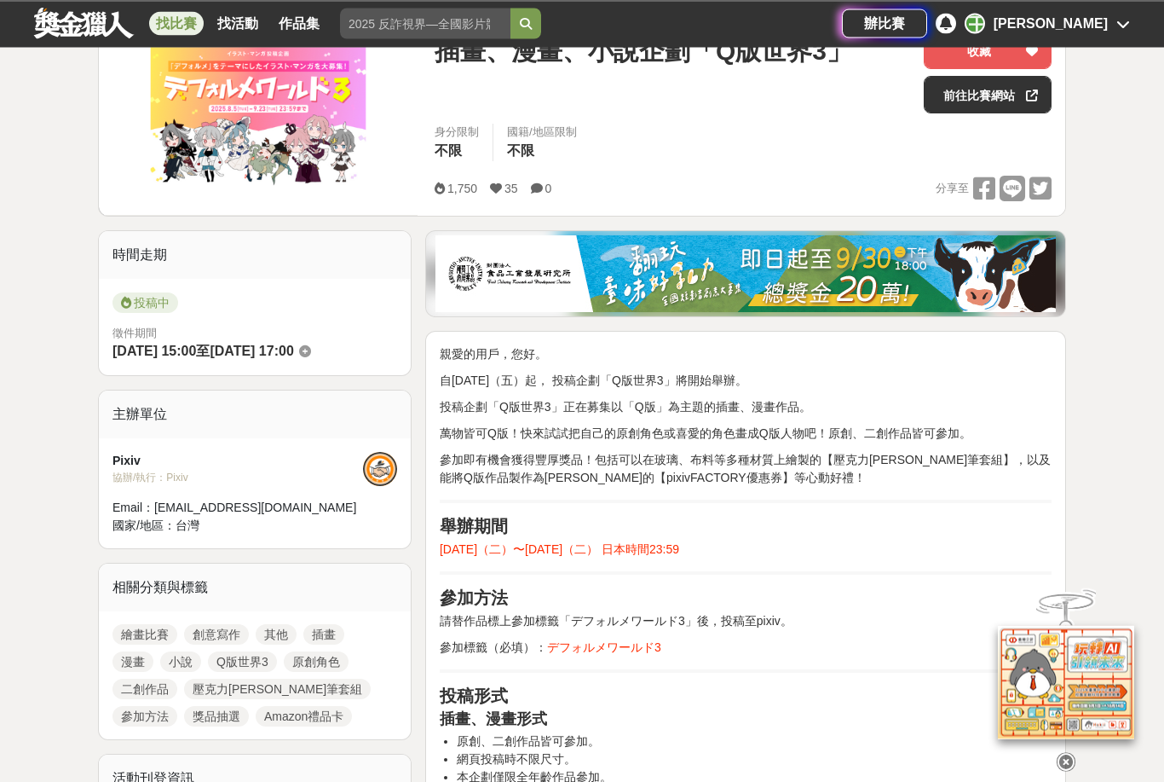
scroll to position [243, 0]
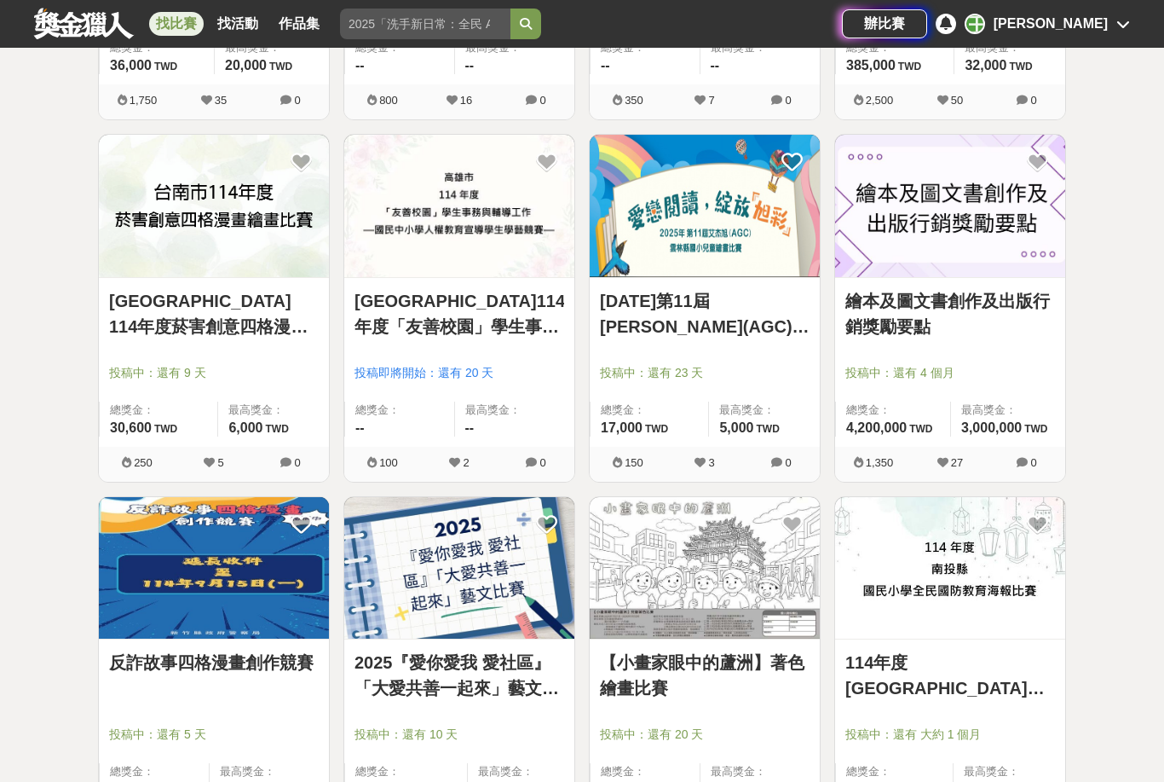
scroll to position [10370, 0]
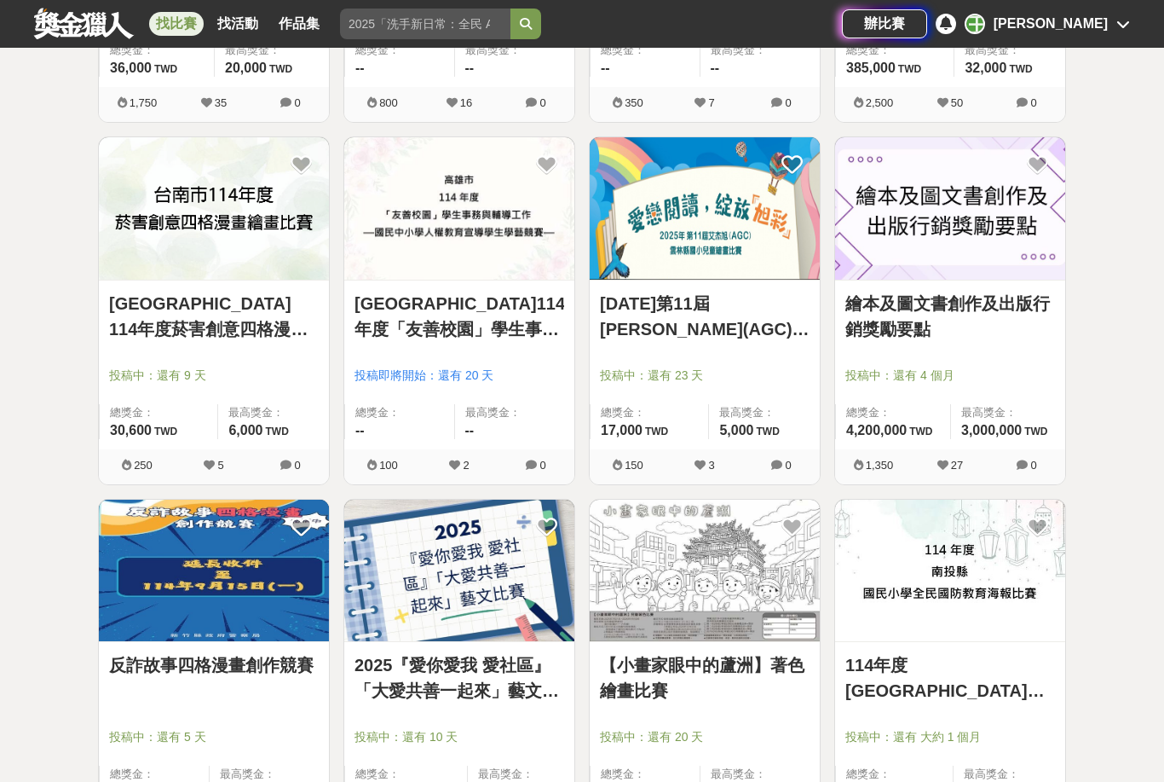
click at [298, 172] on icon at bounding box center [301, 164] width 21 height 21
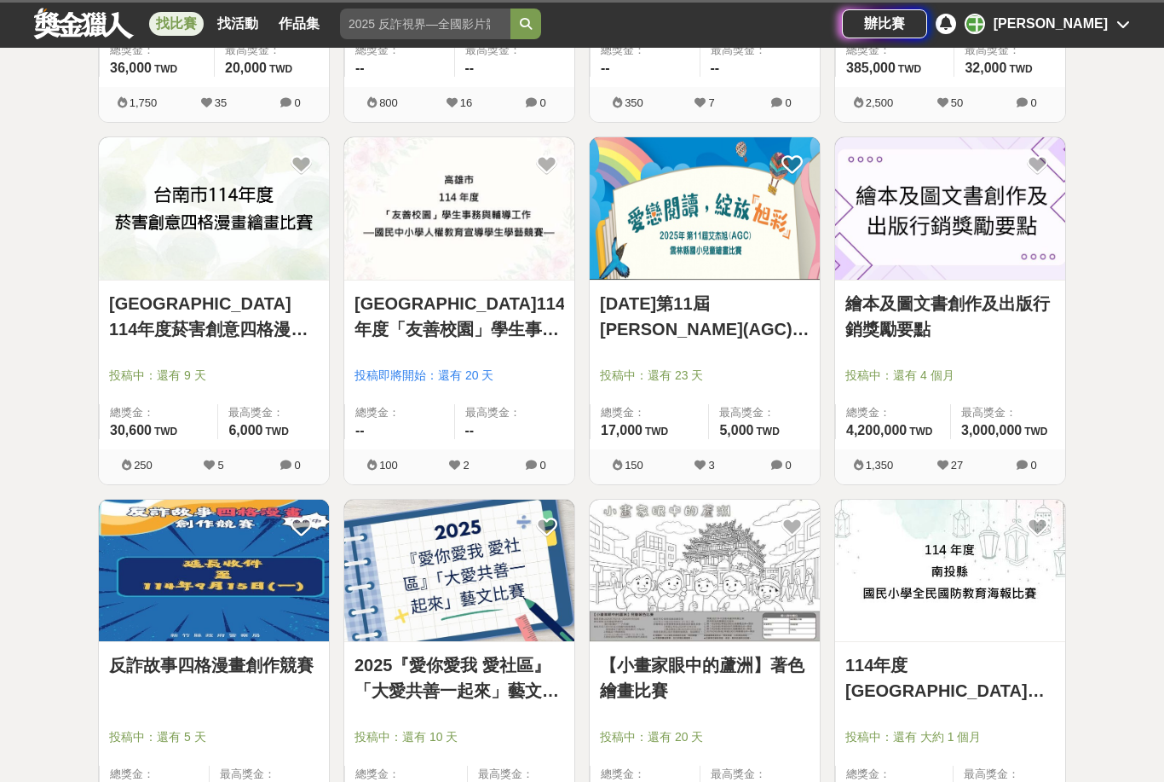
click at [290, 148] on img at bounding box center [214, 208] width 230 height 142
